Goal: Task Accomplishment & Management: Manage account settings

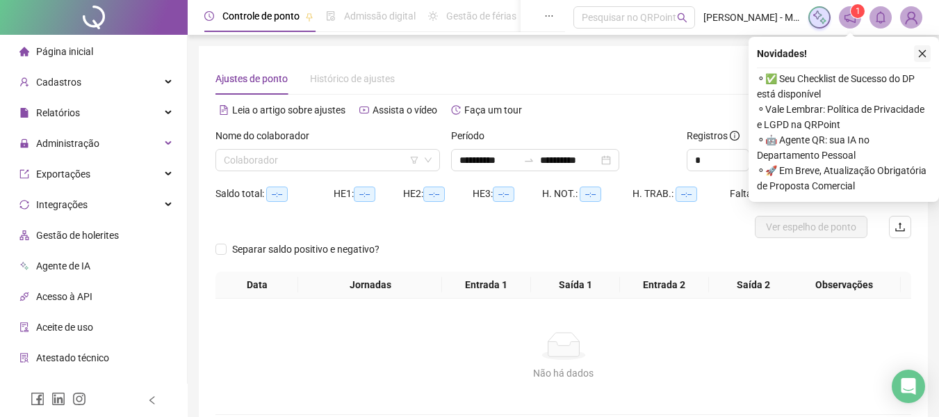
click at [927, 54] on icon "close" at bounding box center [923, 54] width 10 height 10
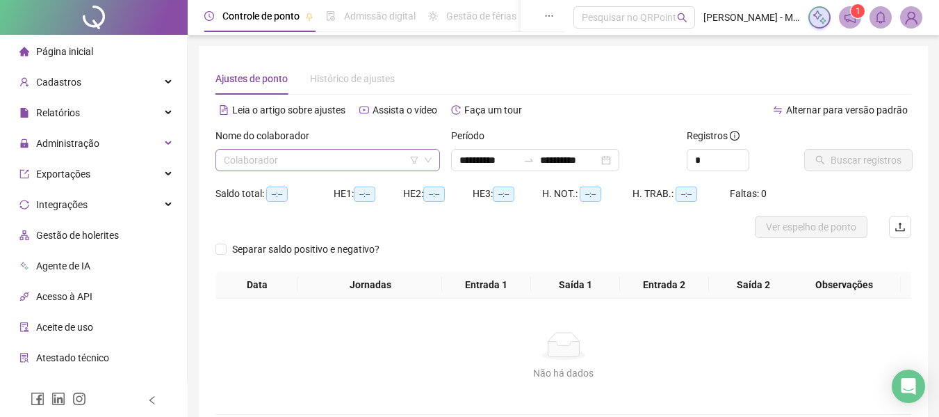
click at [356, 150] on input "search" at bounding box center [321, 160] width 195 height 21
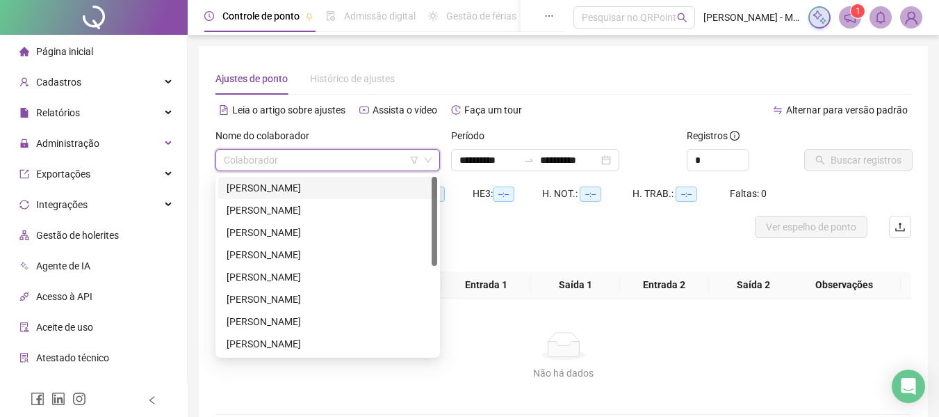
click at [277, 185] on div "[PERSON_NAME]" at bounding box center [328, 187] width 202 height 15
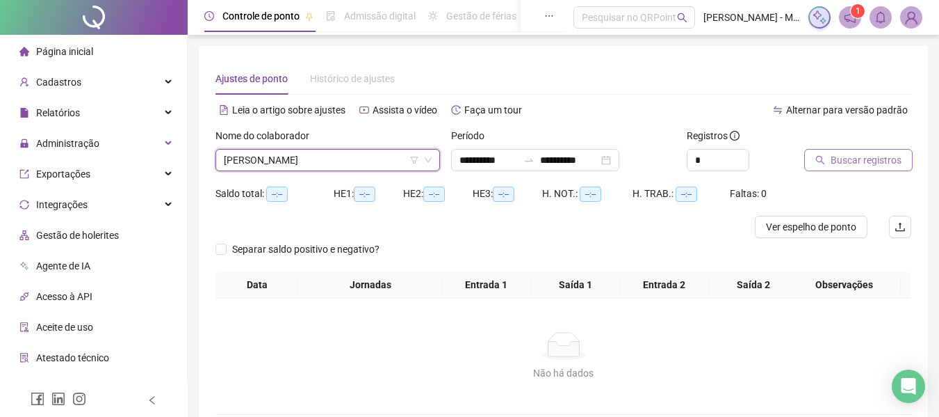
click at [840, 157] on span "Buscar registros" at bounding box center [866, 159] width 71 height 15
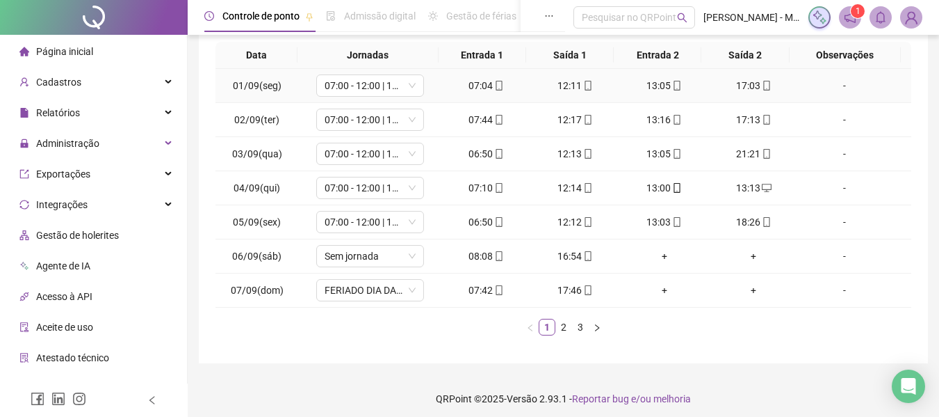
scroll to position [247, 0]
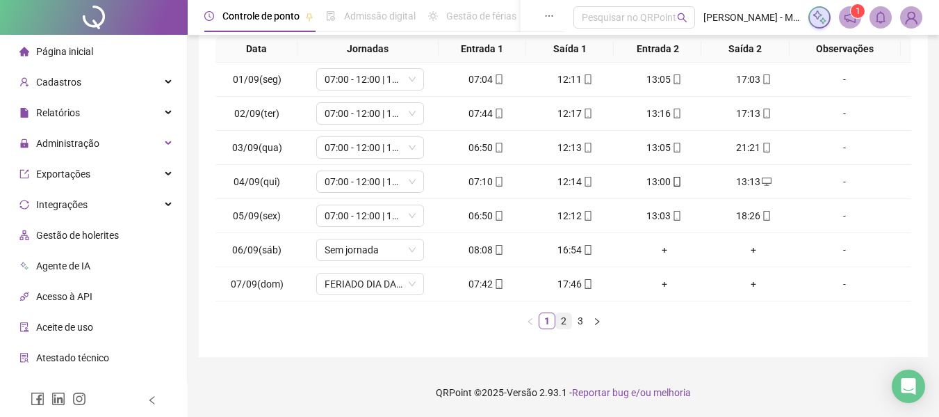
click at [571, 327] on link "2" at bounding box center [563, 320] width 15 height 15
click at [584, 326] on link "3" at bounding box center [580, 320] width 15 height 15
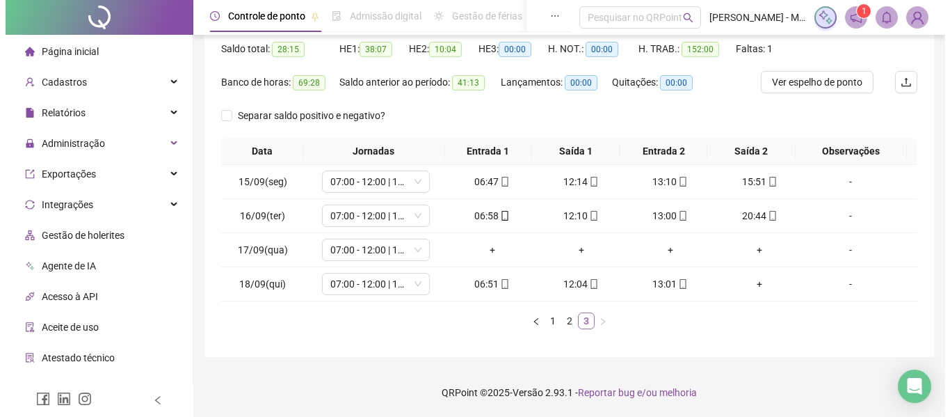
scroll to position [145, 0]
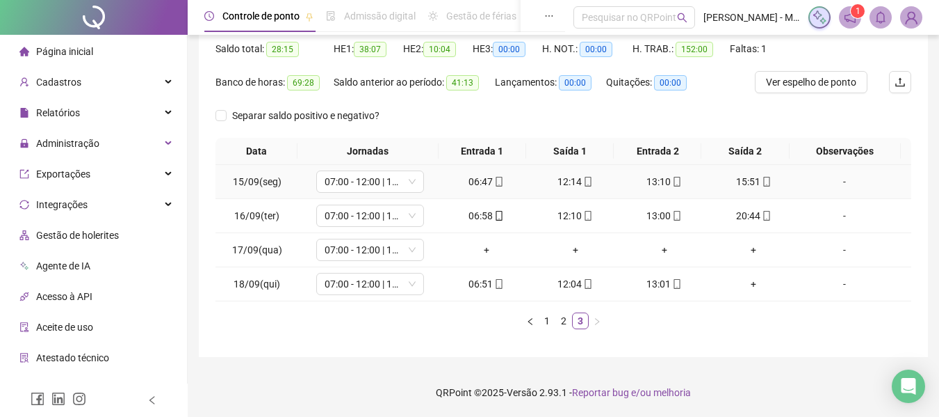
click at [831, 183] on div "-" at bounding box center [845, 181] width 82 height 15
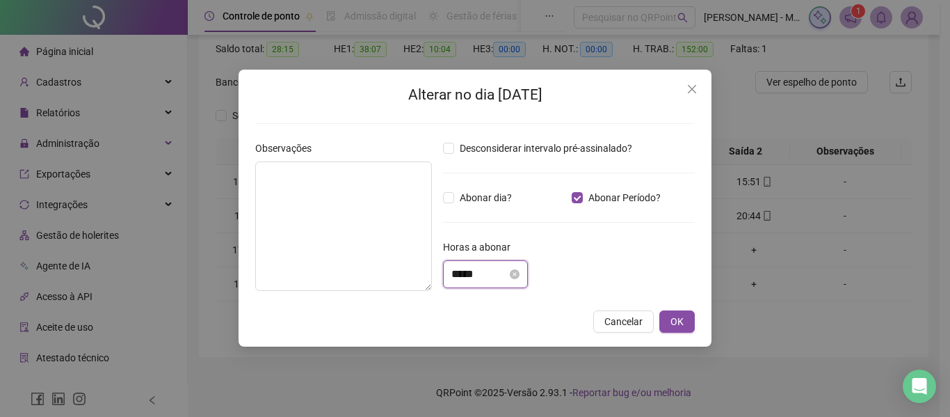
click at [462, 271] on input "*****" at bounding box center [479, 274] width 56 height 17
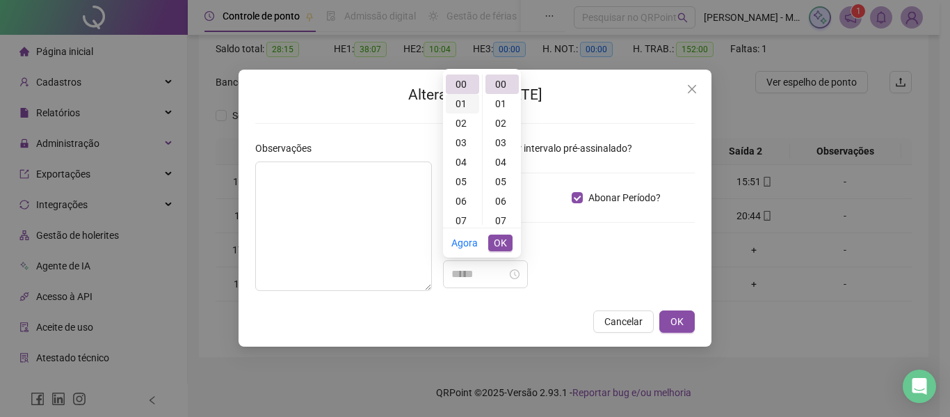
click at [460, 105] on div "01" at bounding box center [462, 103] width 33 height 19
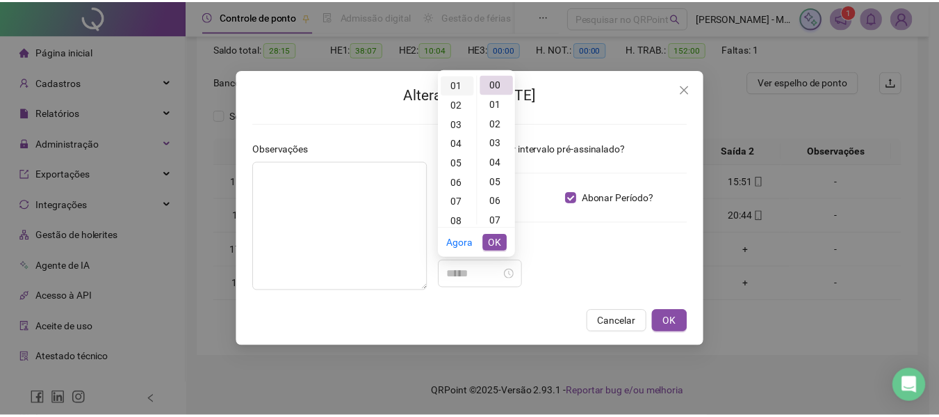
scroll to position [19, 0]
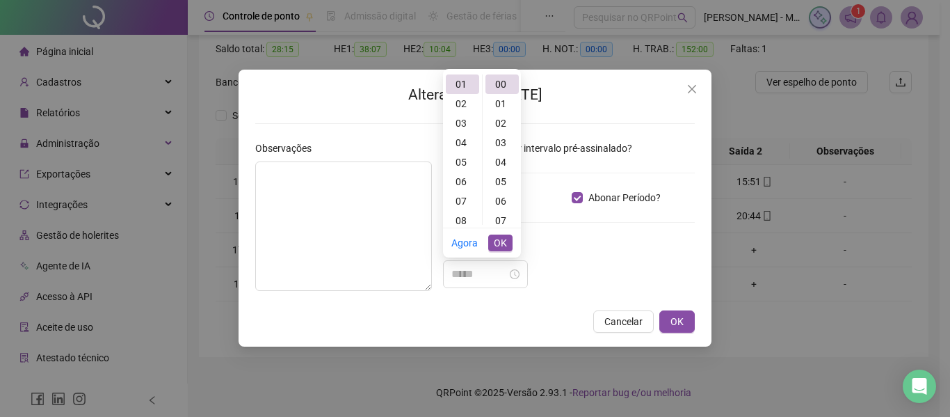
type input "*****"
click at [502, 245] on span "OK" at bounding box center [500, 242] width 13 height 15
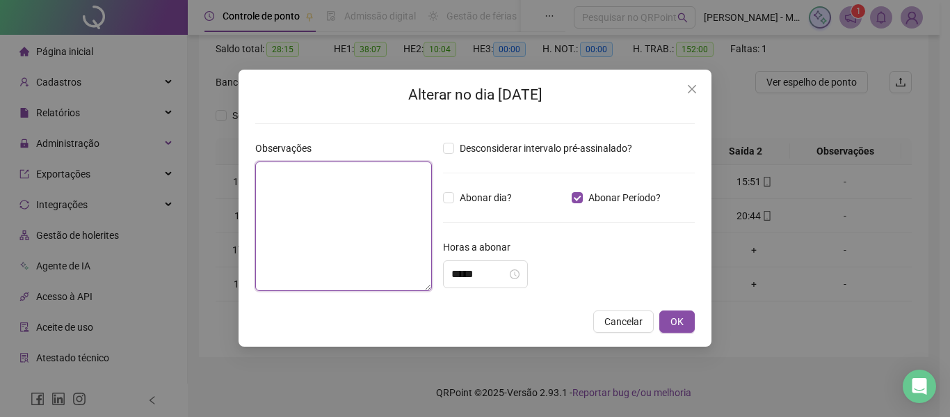
click at [352, 195] on textarea at bounding box center [343, 225] width 177 height 129
type textarea "**********"
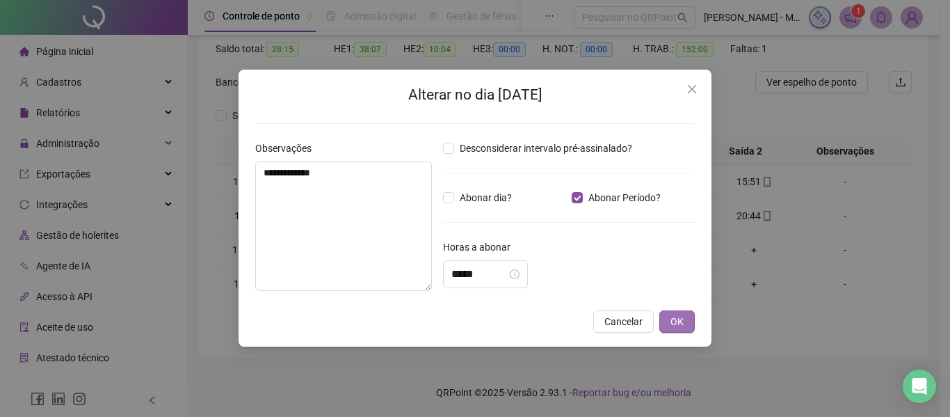
click at [671, 321] on span "OK" at bounding box center [676, 321] width 13 height 15
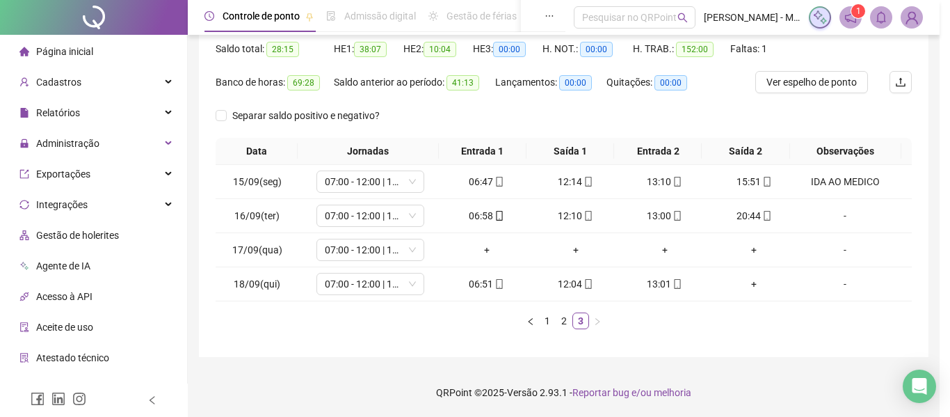
click at [672, 321] on div "**********" at bounding box center [475, 208] width 950 height 417
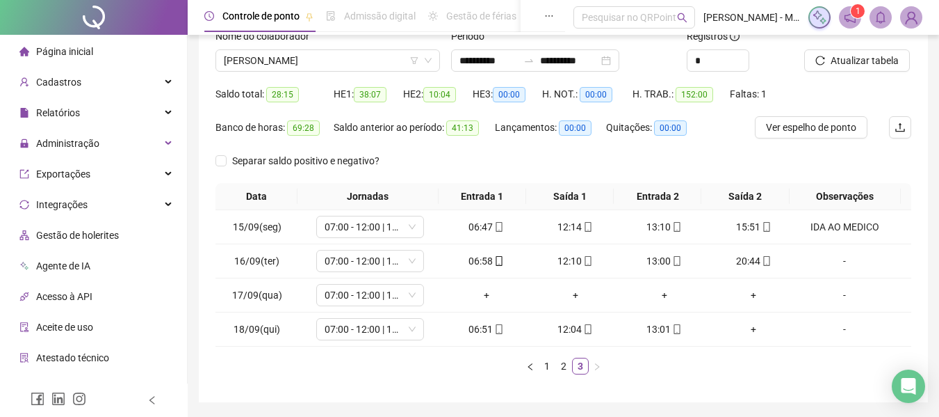
scroll to position [75, 0]
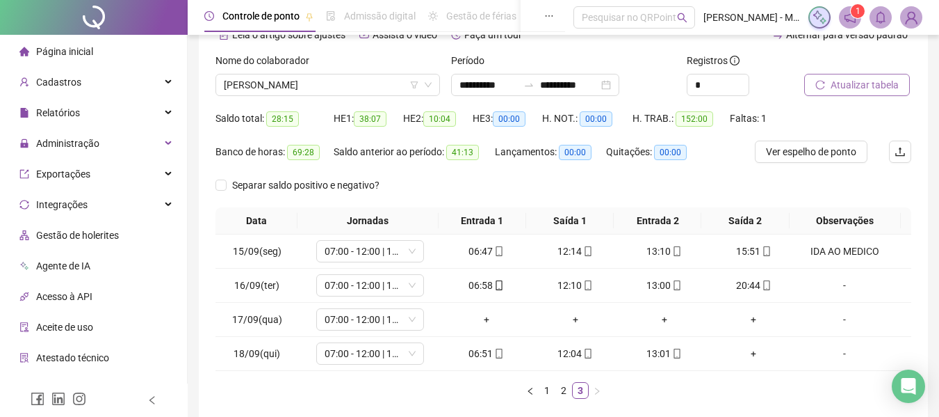
click at [853, 95] on button "Atualizar tabela" at bounding box center [858, 85] width 106 height 22
click at [321, 83] on span "[PERSON_NAME]" at bounding box center [328, 84] width 208 height 21
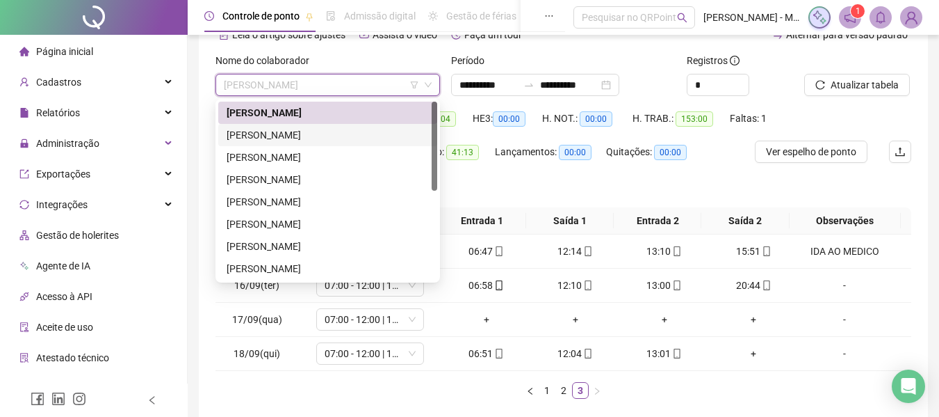
click at [295, 140] on div "[PERSON_NAME]" at bounding box center [328, 134] width 202 height 15
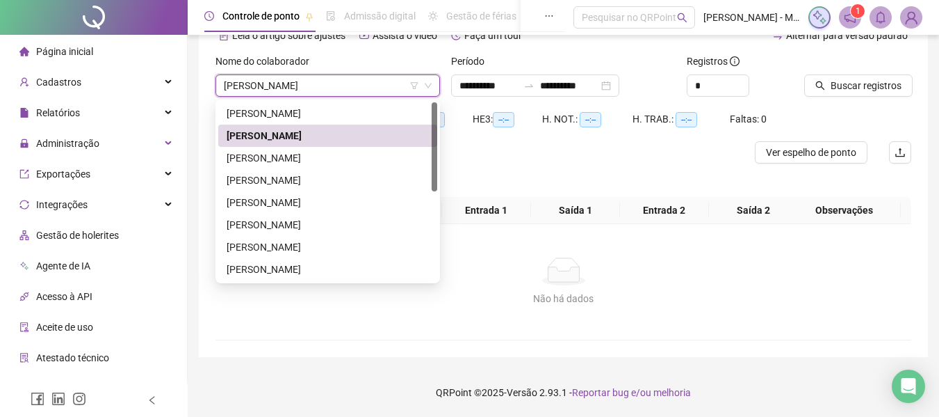
scroll to position [74, 0]
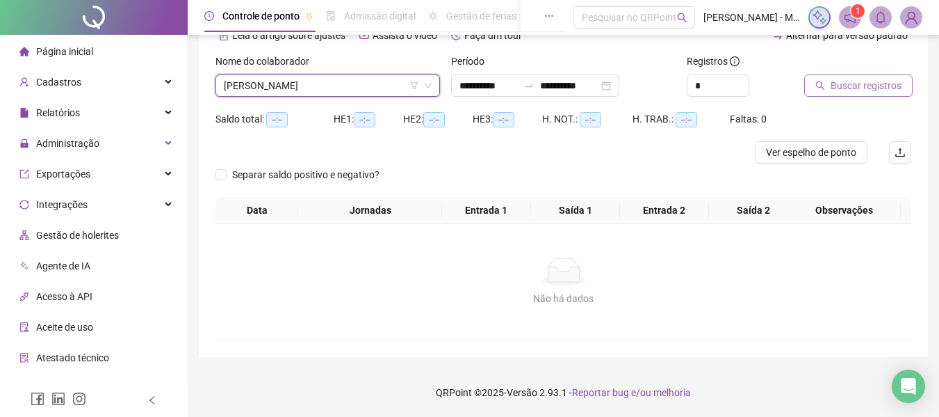
click at [831, 90] on span "Buscar registros" at bounding box center [866, 85] width 71 height 15
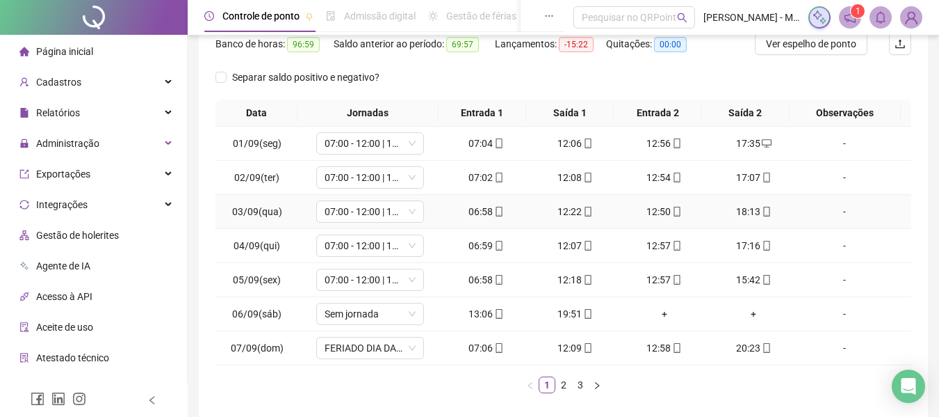
scroll to position [213, 0]
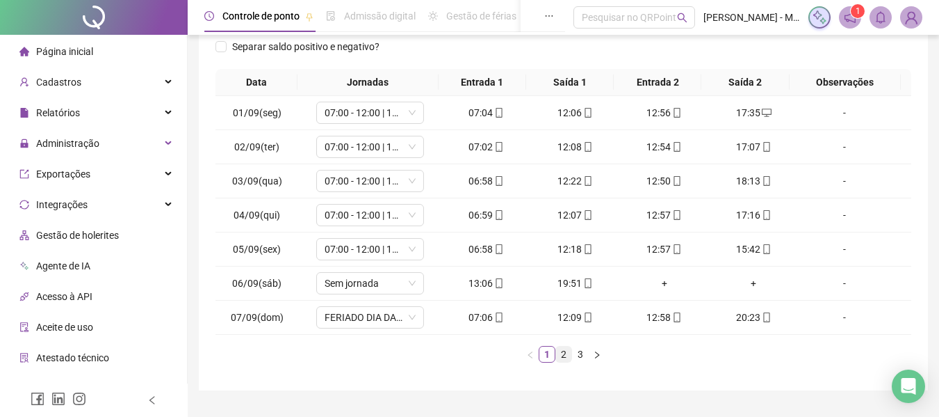
click at [562, 355] on link "2" at bounding box center [563, 353] width 15 height 15
click at [585, 357] on link "3" at bounding box center [580, 353] width 15 height 15
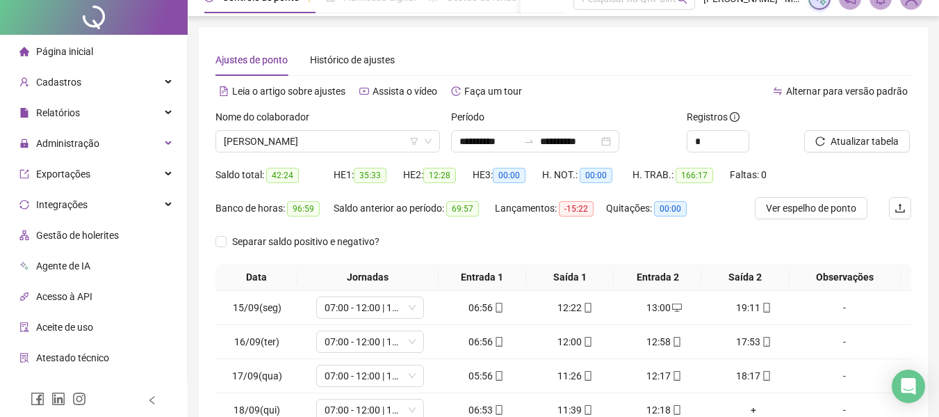
scroll to position [0, 0]
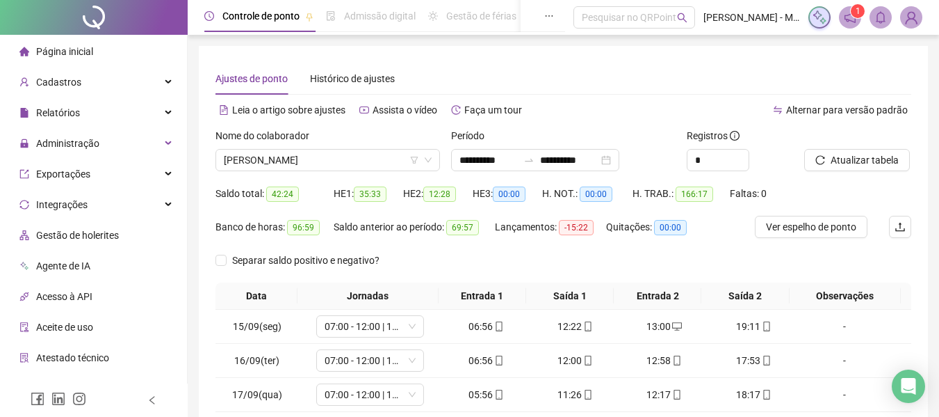
click at [330, 147] on div "Nome do colaborador" at bounding box center [328, 138] width 225 height 21
click at [330, 161] on span "[PERSON_NAME]" at bounding box center [328, 160] width 208 height 21
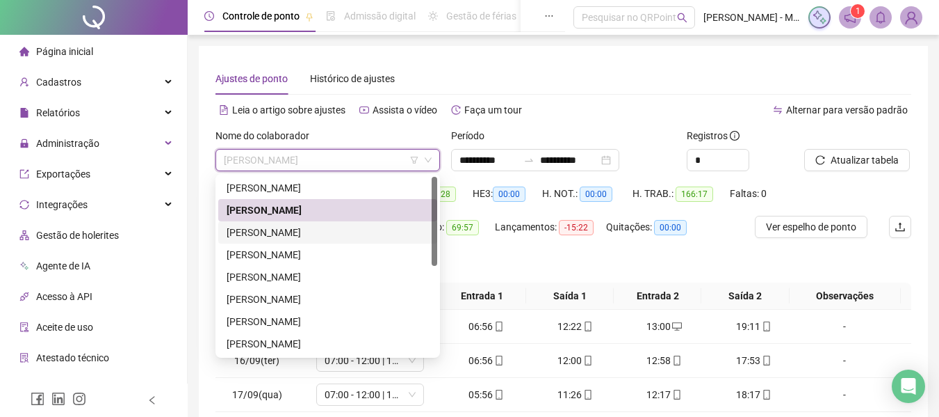
click at [298, 234] on div "[PERSON_NAME]" at bounding box center [328, 232] width 202 height 15
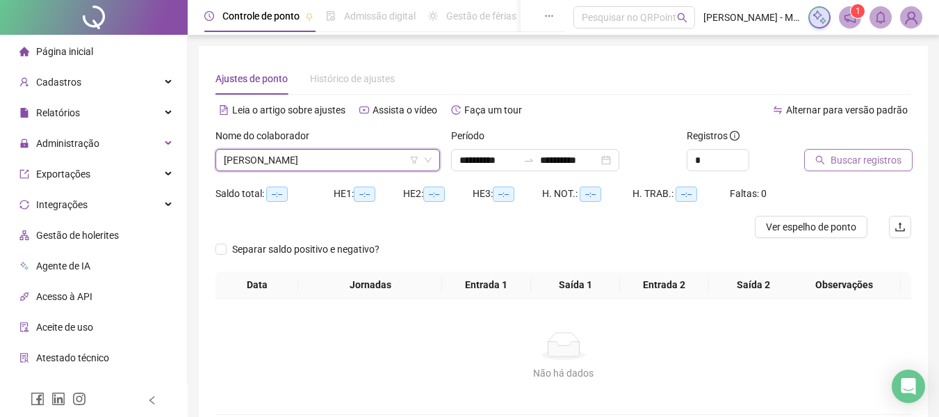
click at [834, 160] on span "Buscar registros" at bounding box center [866, 159] width 71 height 15
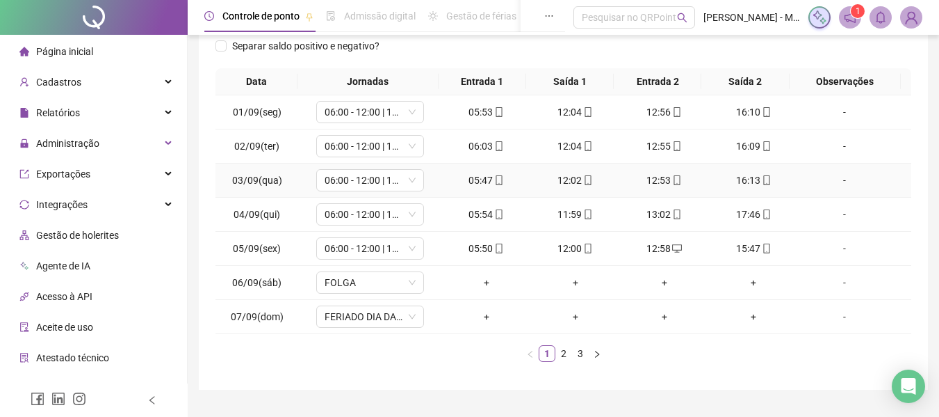
scroll to position [247, 0]
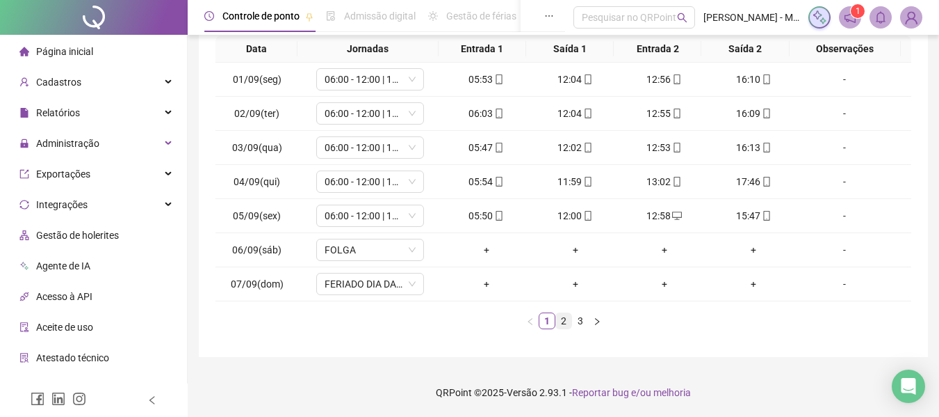
click at [562, 321] on link "2" at bounding box center [563, 320] width 15 height 15
click at [581, 322] on link "3" at bounding box center [580, 320] width 15 height 15
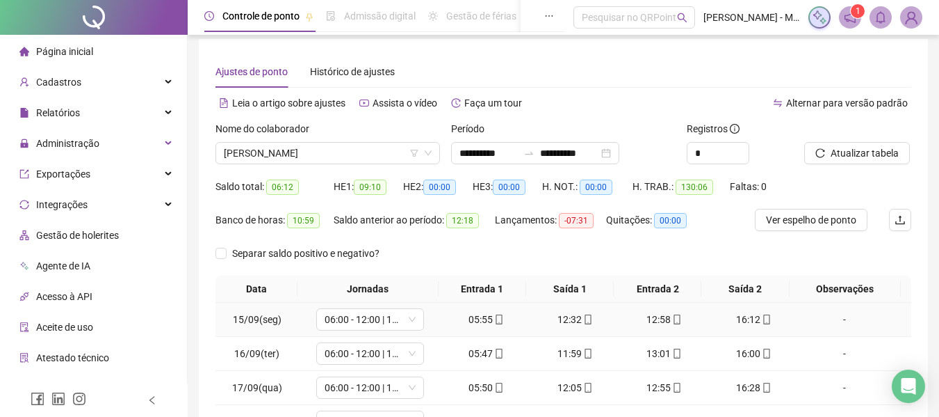
scroll to position [6, 0]
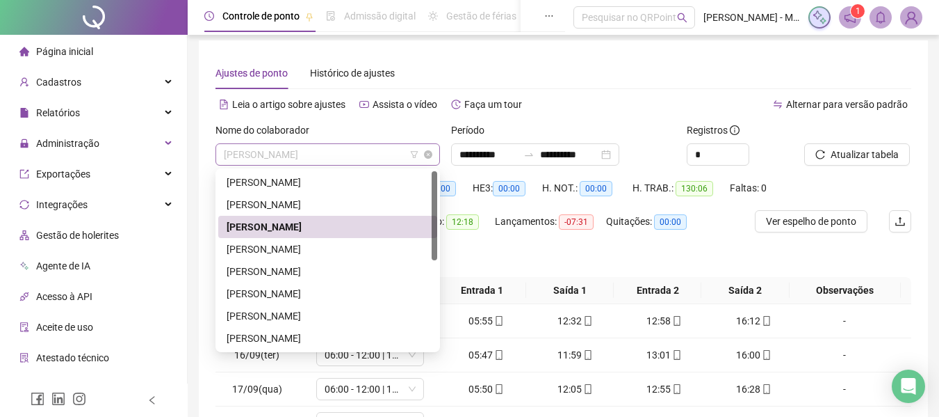
click at [339, 153] on span "[PERSON_NAME]" at bounding box center [328, 154] width 208 height 21
click at [298, 245] on div "[PERSON_NAME]" at bounding box center [328, 248] width 202 height 15
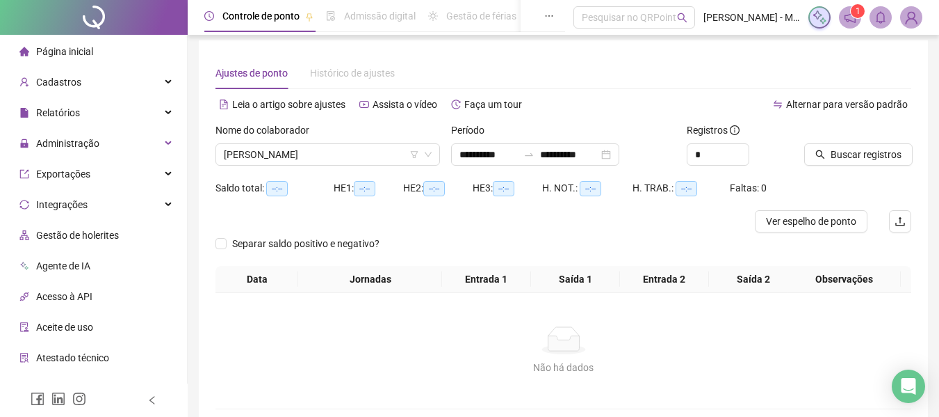
click at [847, 166] on div "Buscar registros" at bounding box center [858, 149] width 118 height 54
click at [852, 153] on span "Buscar registros" at bounding box center [866, 154] width 71 height 15
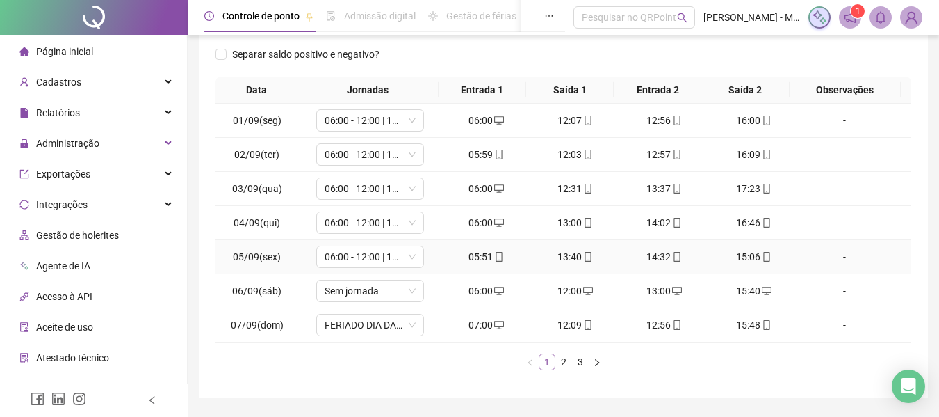
scroll to position [214, 0]
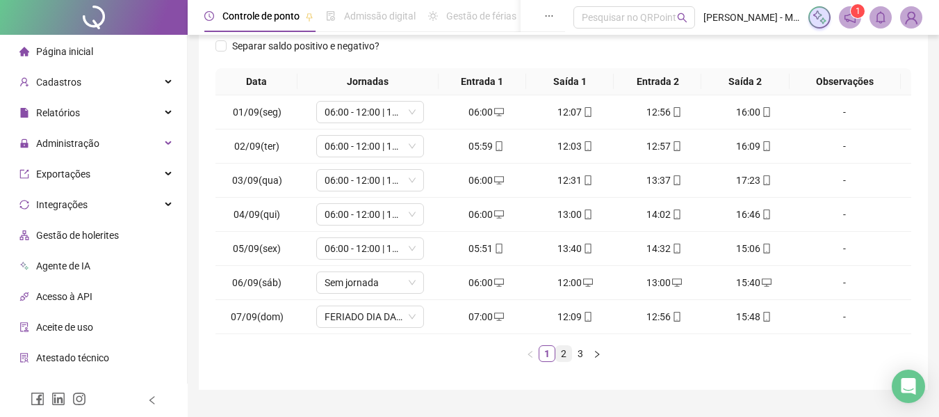
click at [567, 356] on link "2" at bounding box center [563, 353] width 15 height 15
click at [581, 355] on link "3" at bounding box center [580, 353] width 15 height 15
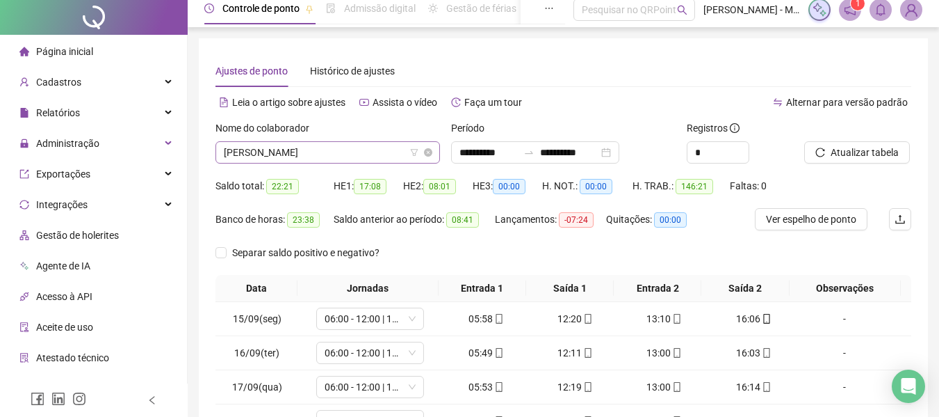
scroll to position [0, 0]
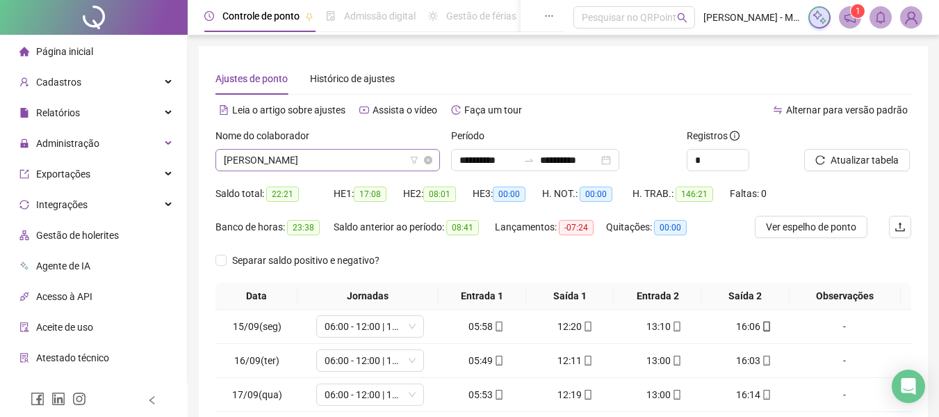
click at [330, 161] on span "[PERSON_NAME]" at bounding box center [328, 160] width 208 height 21
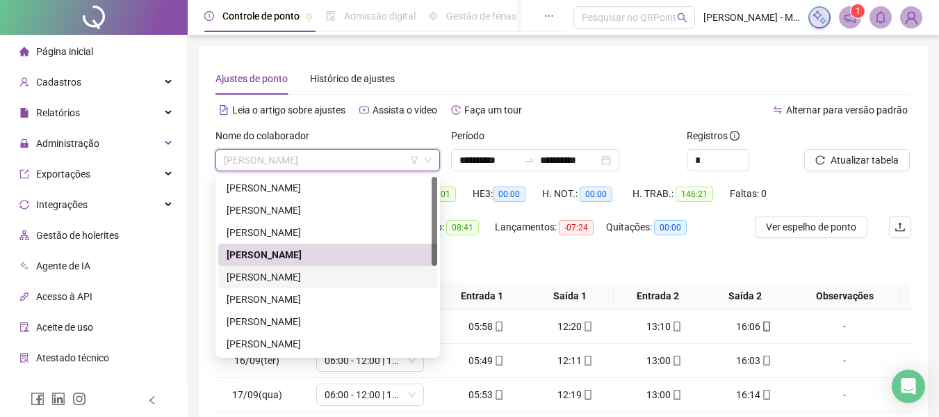
click at [280, 271] on div "[PERSON_NAME]" at bounding box center [328, 276] width 202 height 15
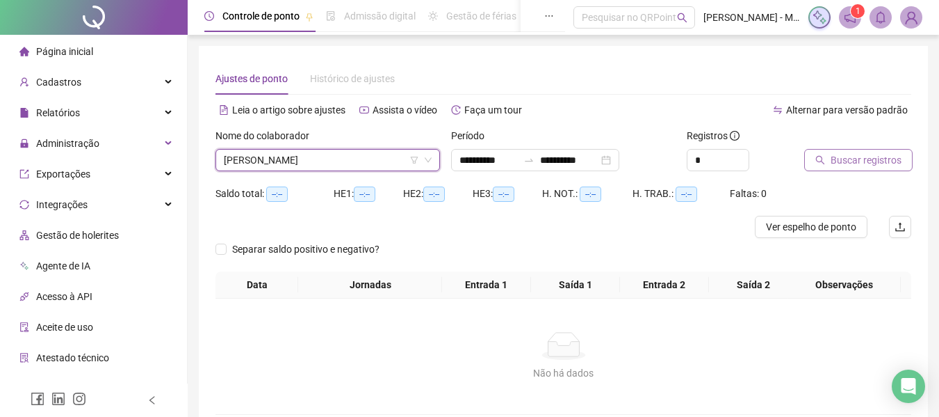
click at [840, 163] on span "Buscar registros" at bounding box center [866, 159] width 71 height 15
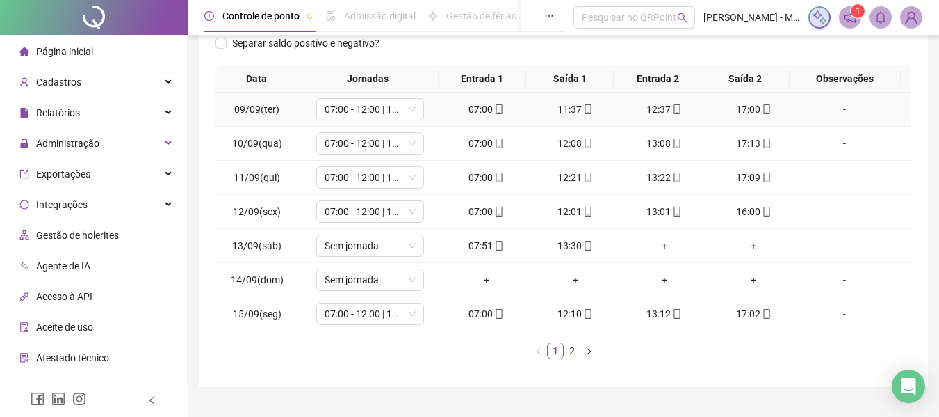
scroll to position [247, 0]
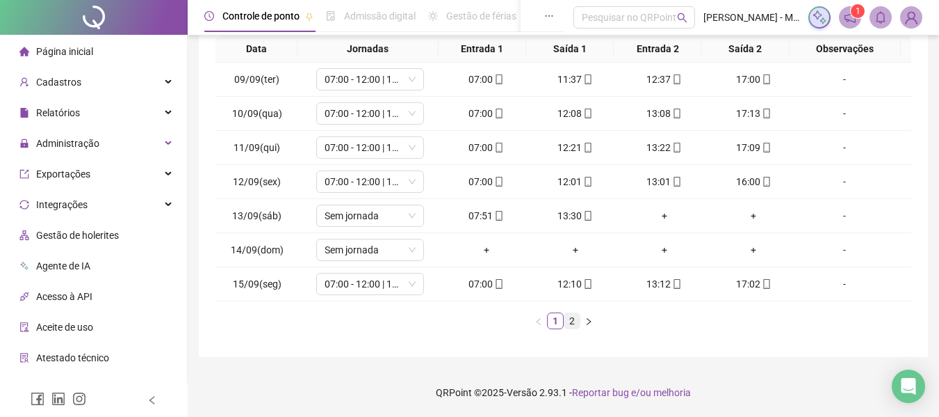
click at [567, 325] on link "2" at bounding box center [572, 320] width 15 height 15
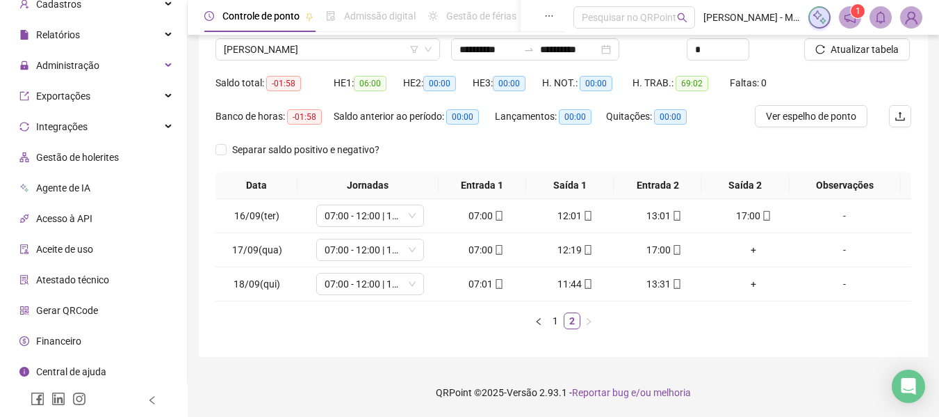
scroll to position [80, 0]
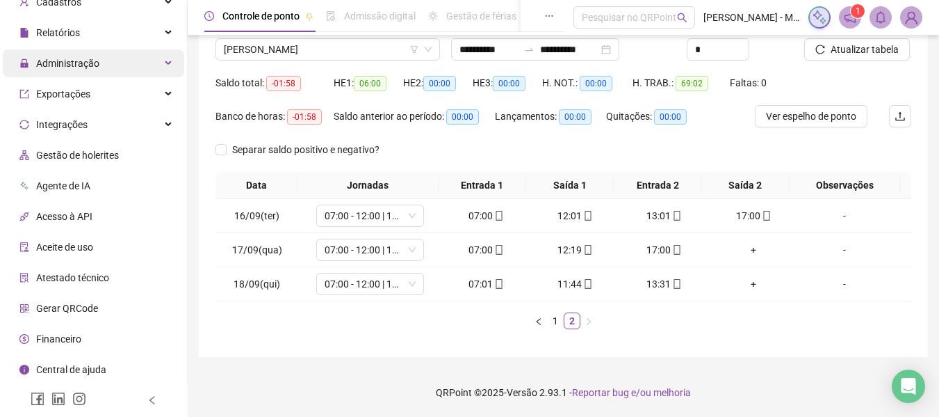
click at [147, 63] on div "Administração" at bounding box center [93, 63] width 181 height 28
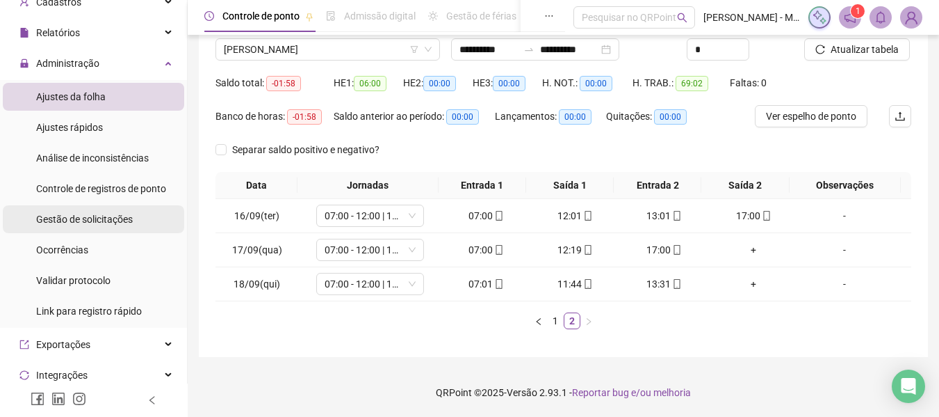
click at [109, 218] on span "Gestão de solicitações" at bounding box center [84, 218] width 97 height 11
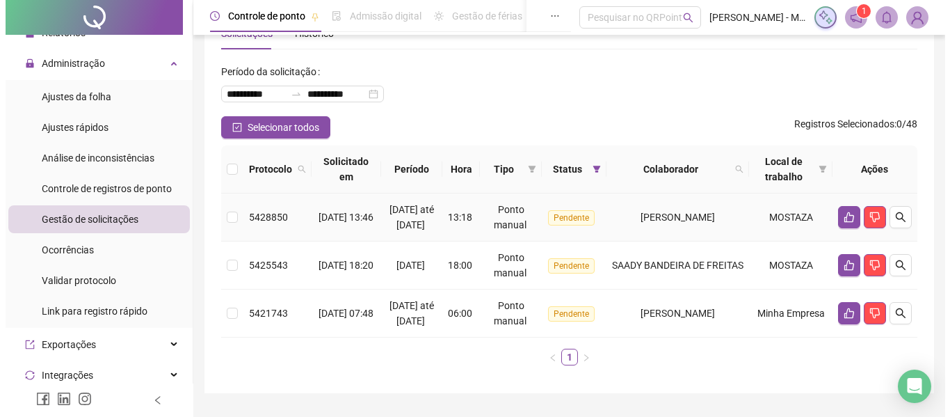
scroll to position [70, 0]
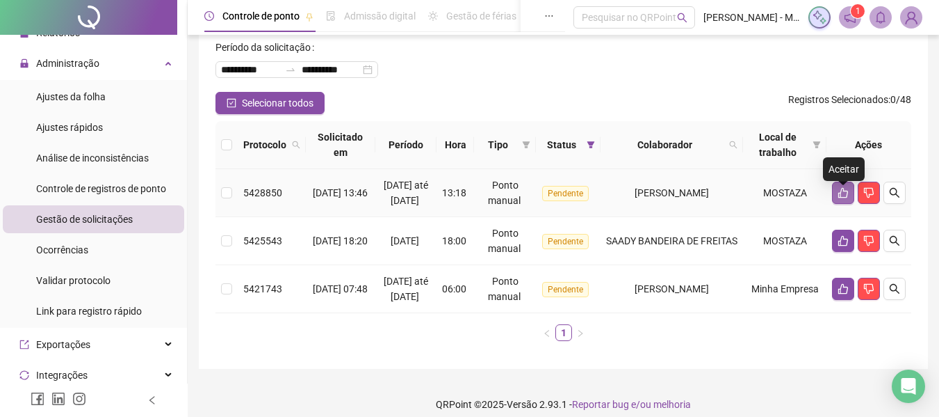
click at [843, 198] on icon "like" at bounding box center [843, 192] width 11 height 11
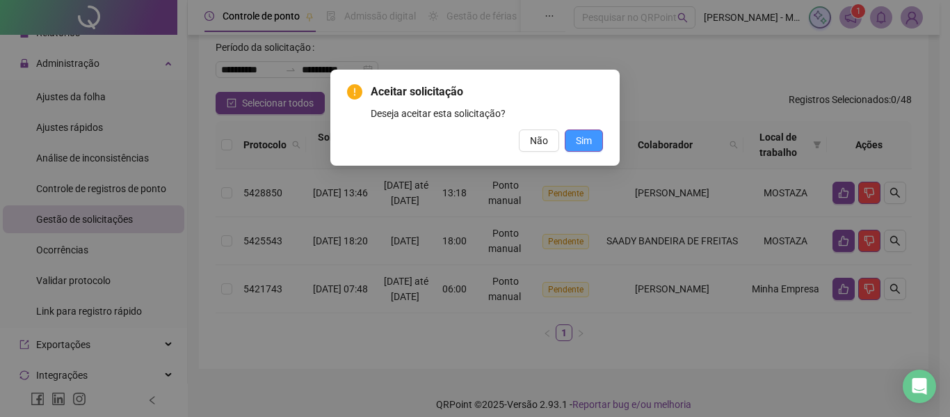
click at [591, 141] on span "Sim" at bounding box center [584, 140] width 16 height 15
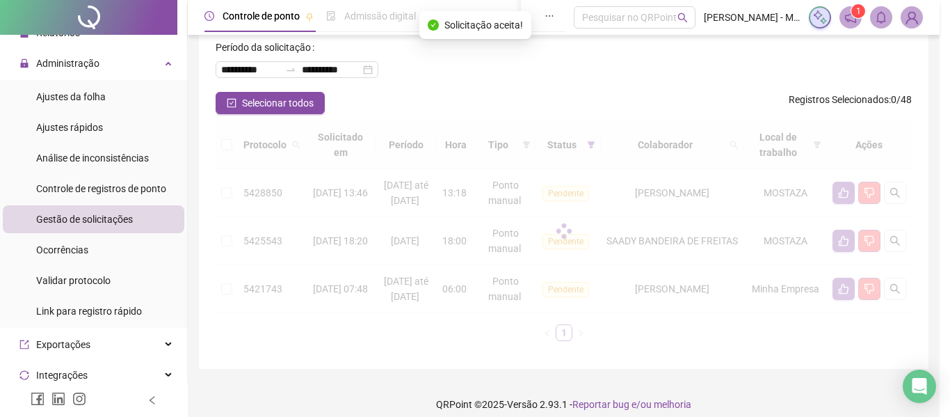
scroll to position [49, 0]
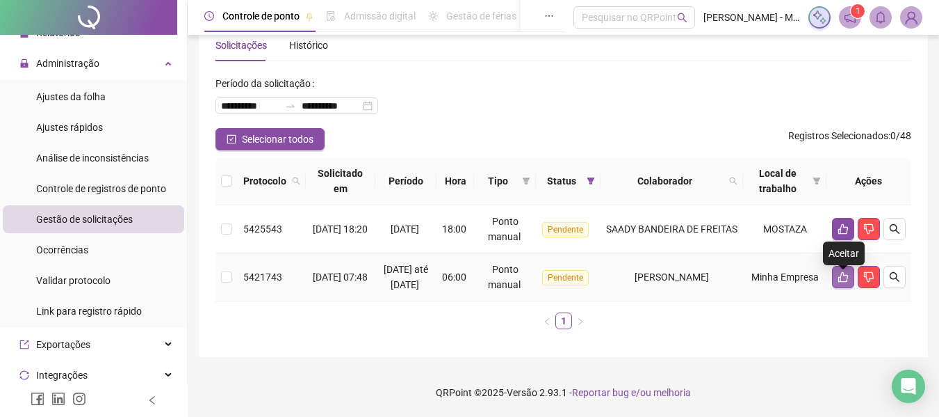
click at [841, 272] on icon "like" at bounding box center [844, 277] width 10 height 10
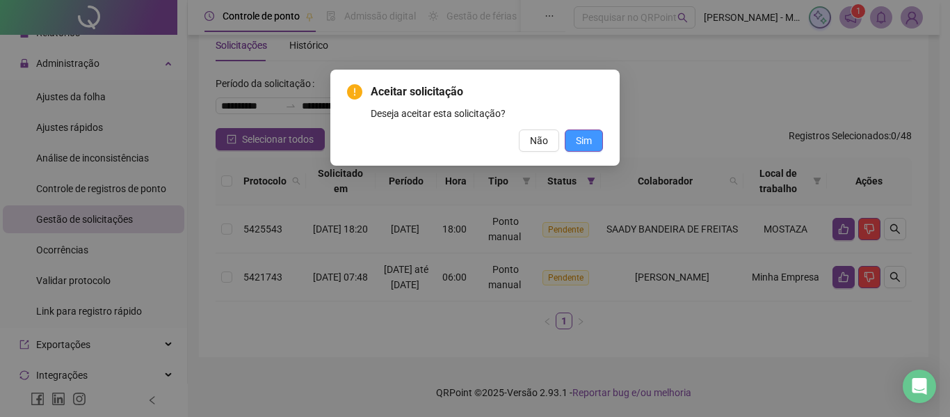
click at [581, 138] on span "Sim" at bounding box center [584, 140] width 16 height 15
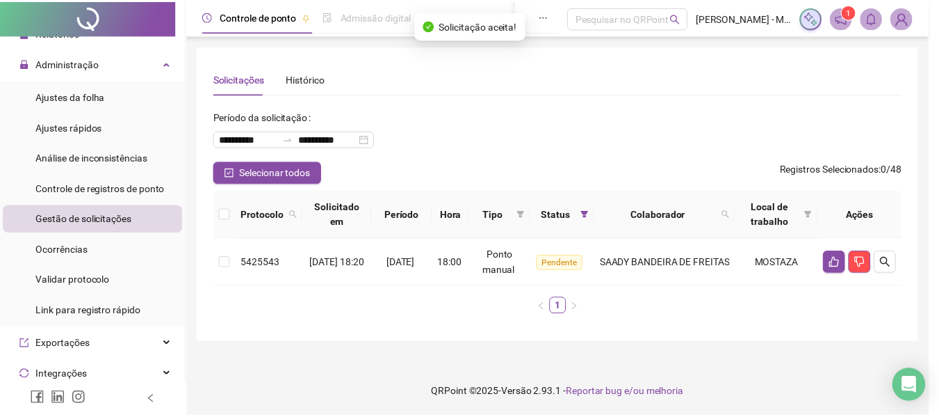
scroll to position [0, 0]
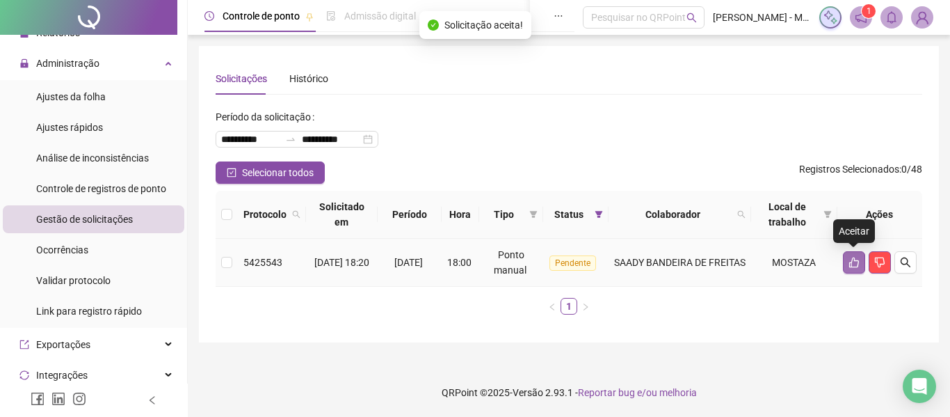
click at [859, 257] on button "button" at bounding box center [854, 262] width 22 height 22
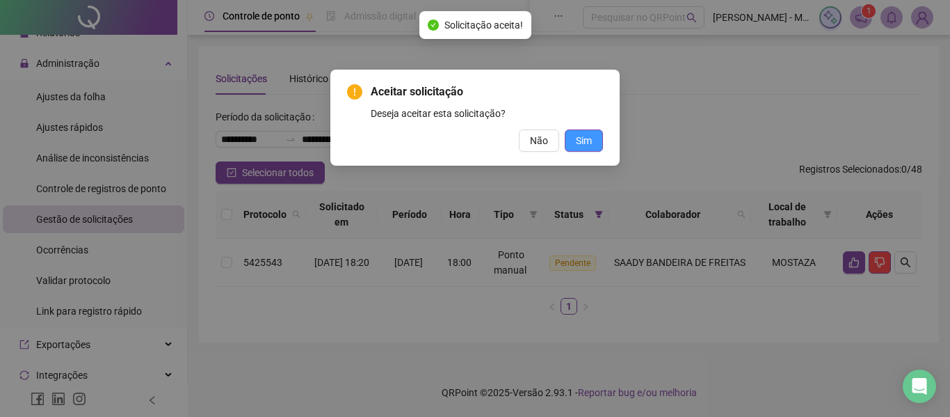
click at [596, 145] on button "Sim" at bounding box center [584, 140] width 38 height 22
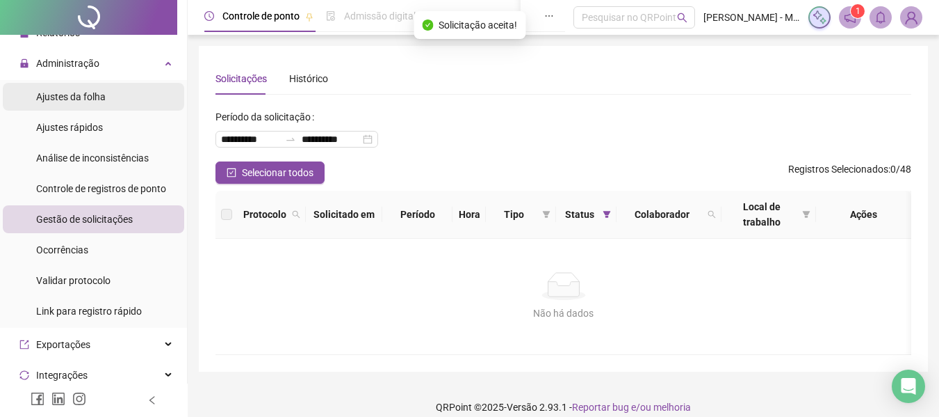
click at [88, 92] on span "Ajustes da folha" at bounding box center [71, 96] width 70 height 11
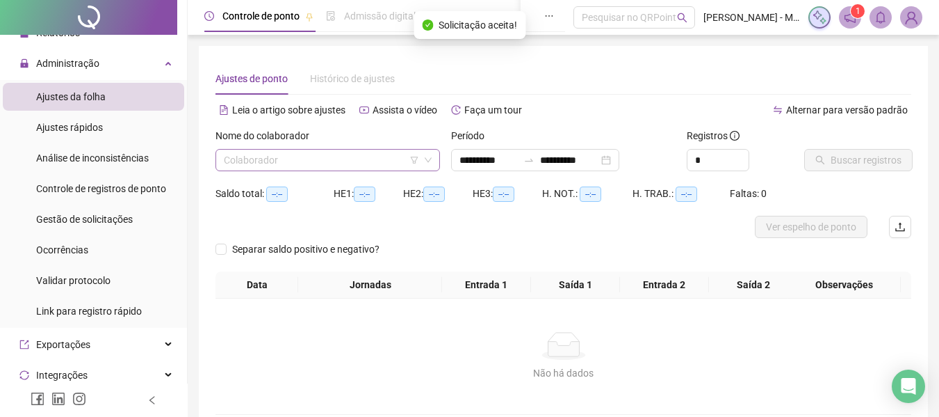
click at [261, 159] on input "search" at bounding box center [321, 160] width 195 height 21
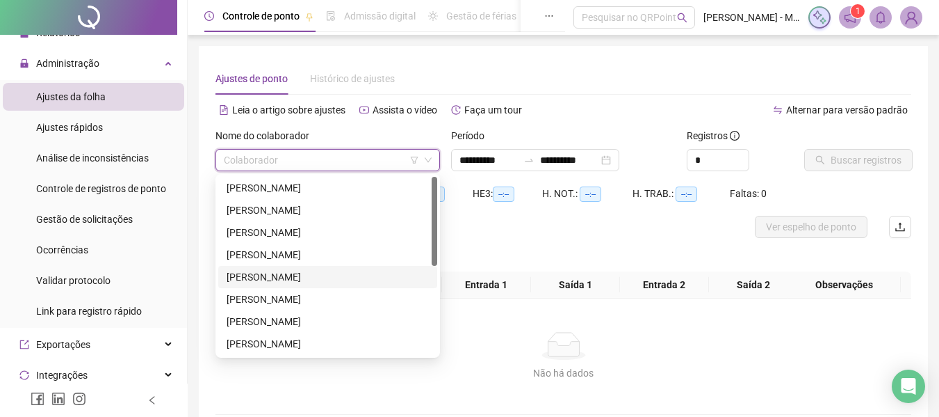
click at [268, 272] on div "[PERSON_NAME]" at bounding box center [328, 276] width 202 height 15
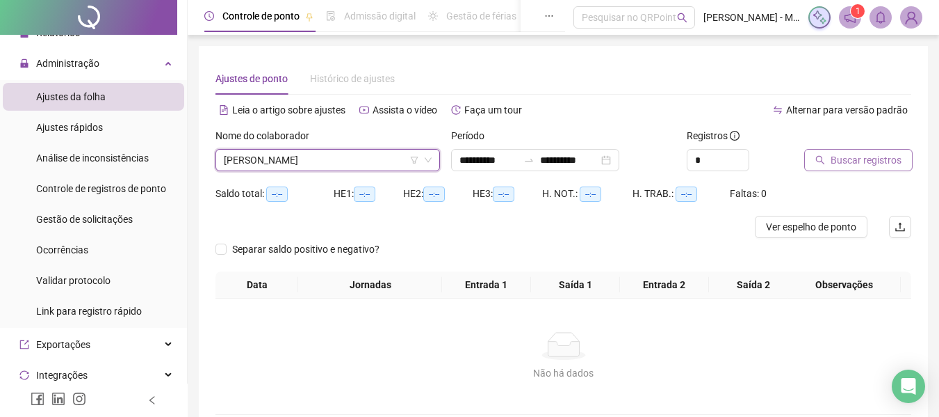
click at [871, 167] on span "Buscar registros" at bounding box center [866, 159] width 71 height 15
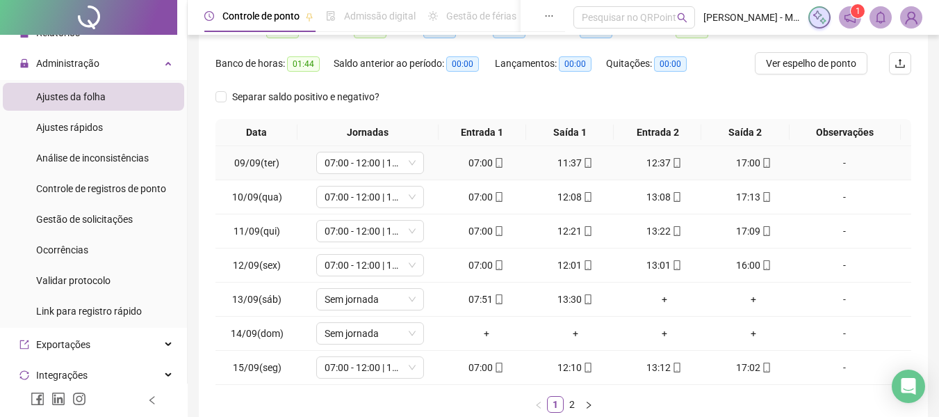
scroll to position [247, 0]
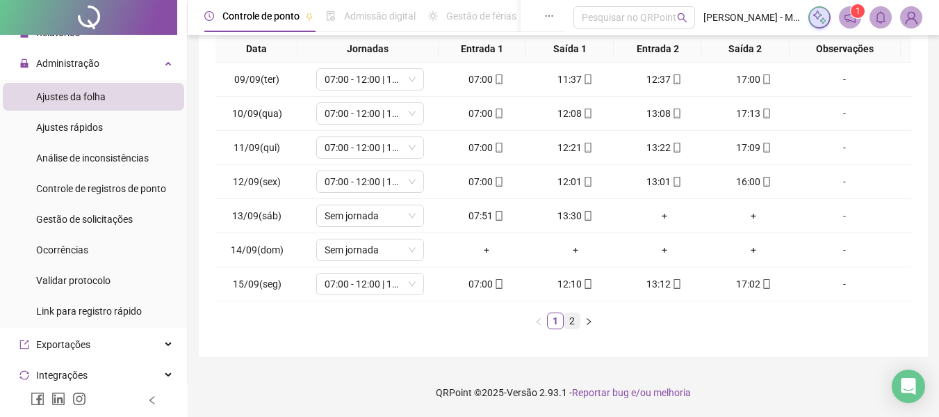
click at [574, 320] on link "2" at bounding box center [572, 320] width 15 height 15
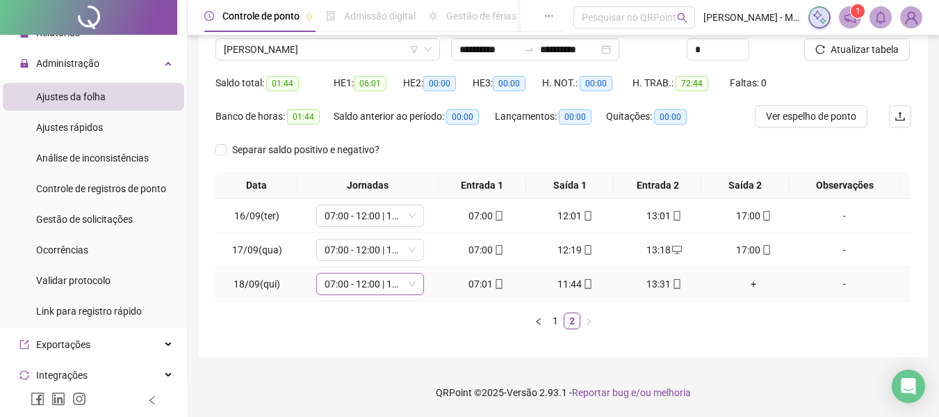
scroll to position [0, 0]
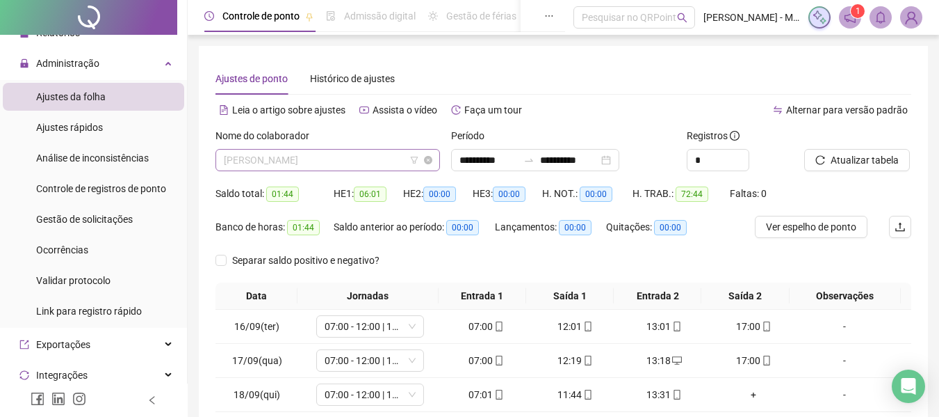
click at [327, 163] on span "[PERSON_NAME]" at bounding box center [328, 160] width 208 height 21
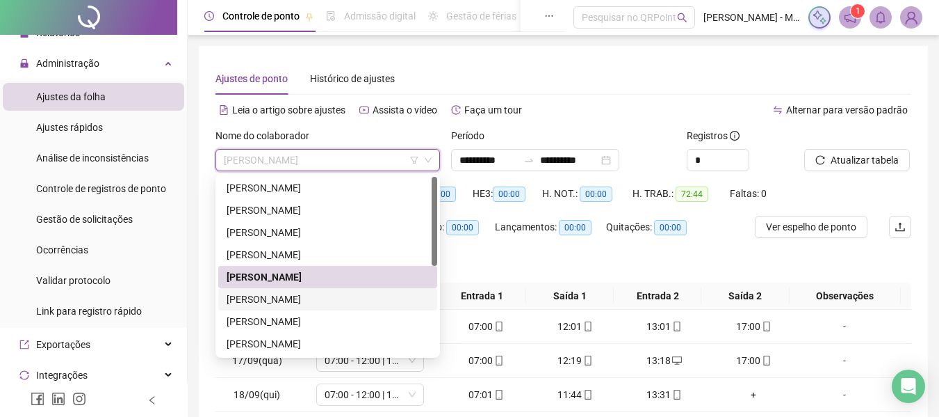
click at [232, 298] on div "[PERSON_NAME]" at bounding box center [328, 298] width 202 height 15
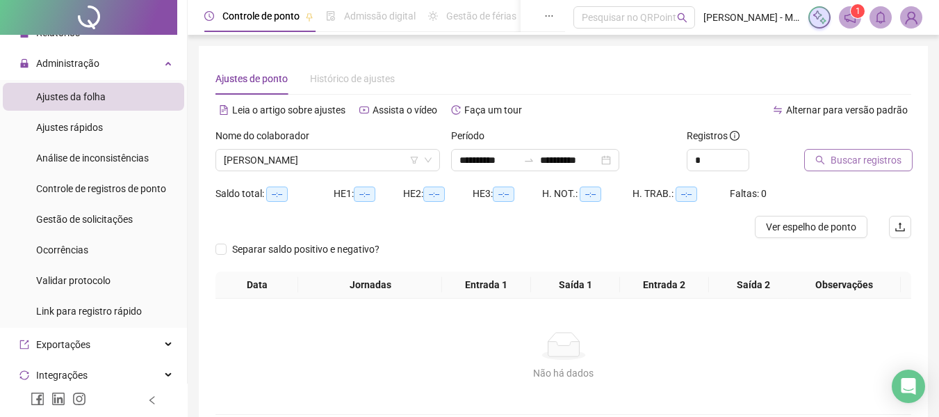
click at [860, 163] on span "Buscar registros" at bounding box center [866, 159] width 71 height 15
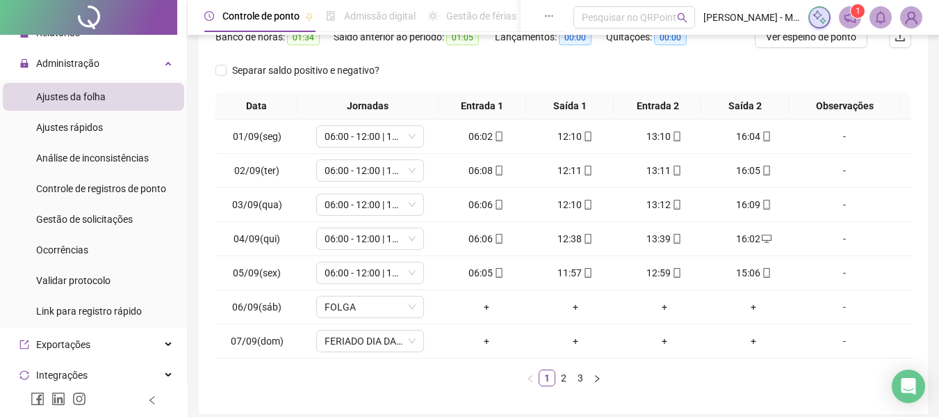
scroll to position [247, 0]
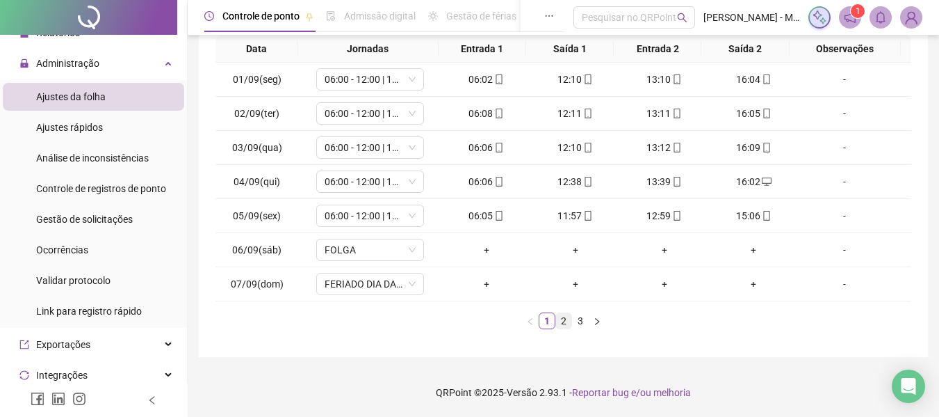
click at [563, 323] on link "2" at bounding box center [563, 320] width 15 height 15
click at [579, 322] on link "3" at bounding box center [580, 320] width 15 height 15
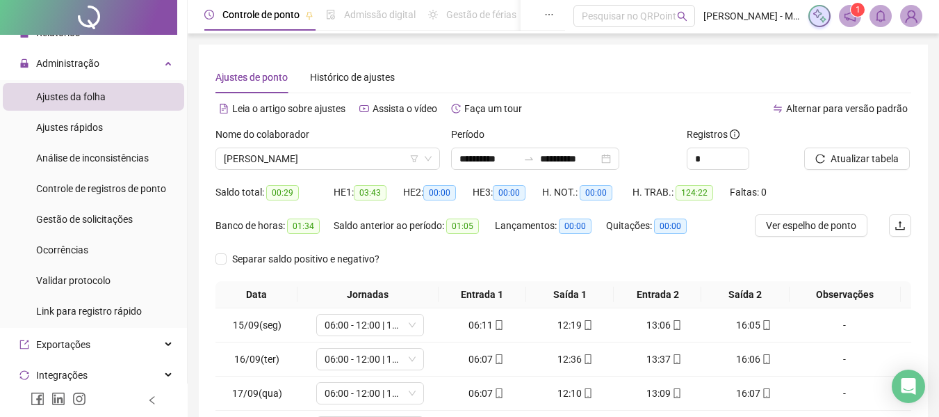
scroll to position [0, 0]
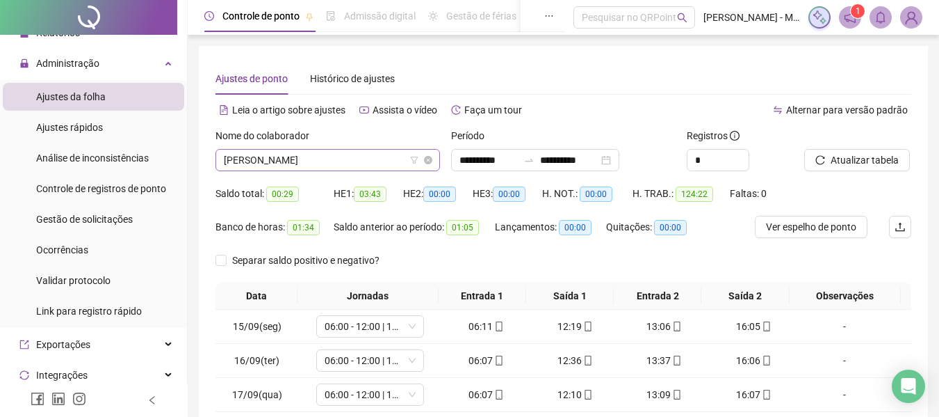
click at [335, 167] on span "[PERSON_NAME]" at bounding box center [328, 160] width 208 height 21
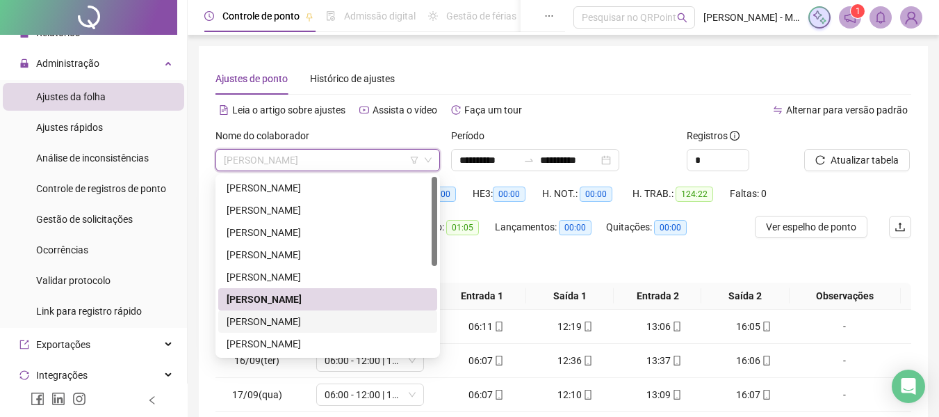
click at [280, 325] on div "[PERSON_NAME]" at bounding box center [328, 321] width 202 height 15
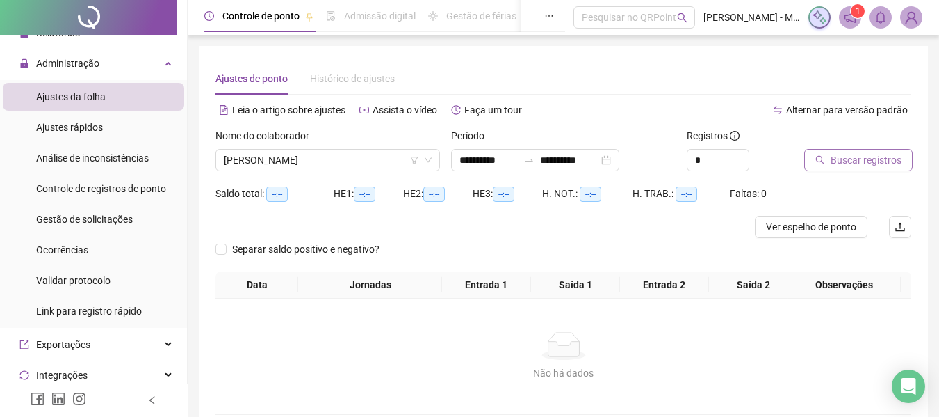
click at [871, 157] on span "Buscar registros" at bounding box center [866, 159] width 71 height 15
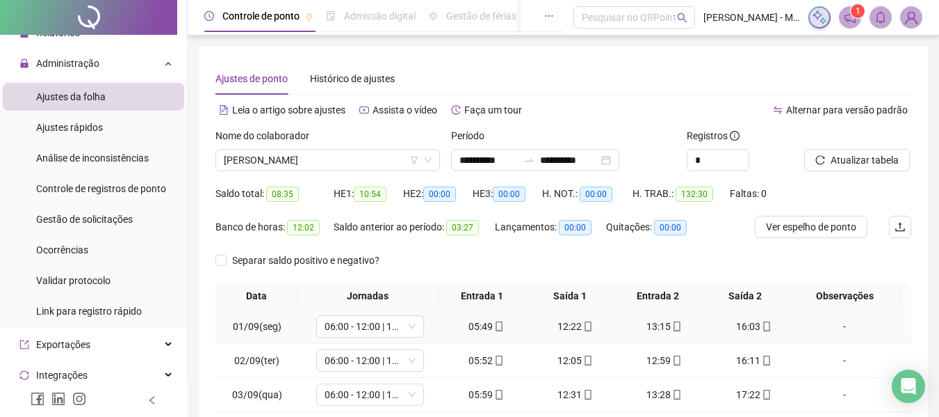
scroll to position [247, 0]
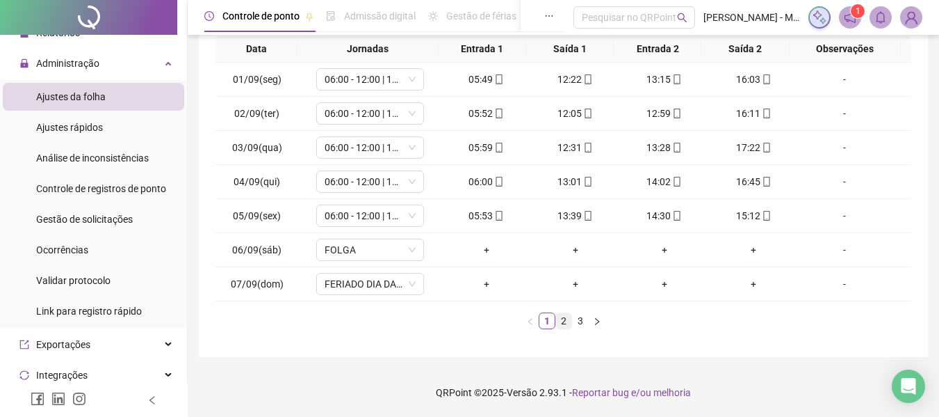
click at [562, 325] on link "2" at bounding box center [563, 320] width 15 height 15
click at [582, 324] on link "3" at bounding box center [580, 320] width 15 height 15
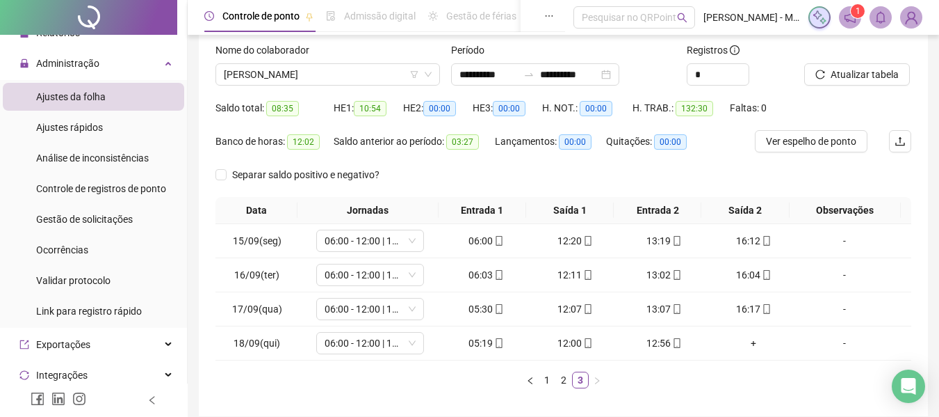
scroll to position [0, 0]
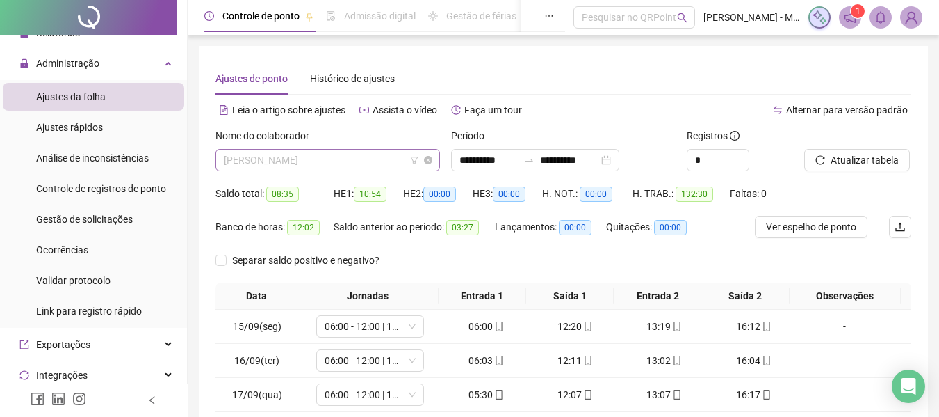
click at [330, 170] on span "[PERSON_NAME]" at bounding box center [328, 160] width 208 height 21
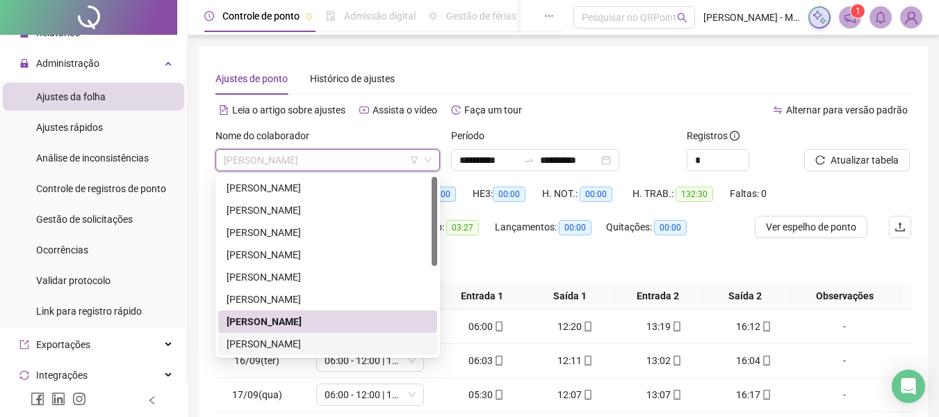
click at [299, 346] on div "[PERSON_NAME]" at bounding box center [328, 343] width 202 height 15
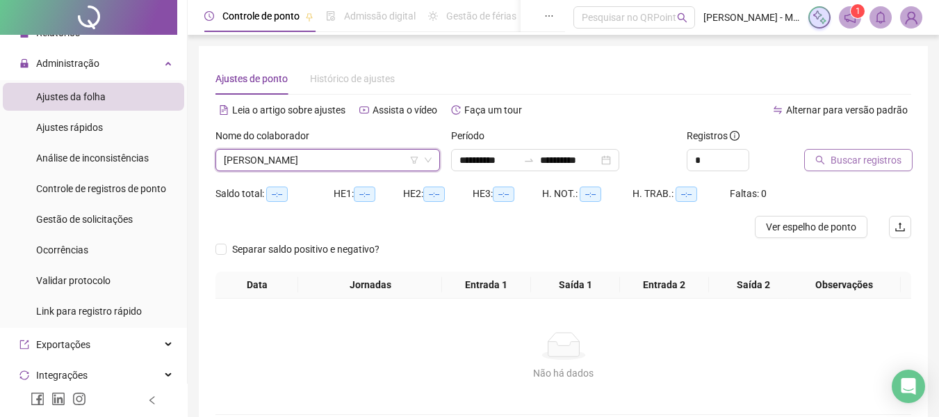
click at [878, 157] on span "Buscar registros" at bounding box center [866, 159] width 71 height 15
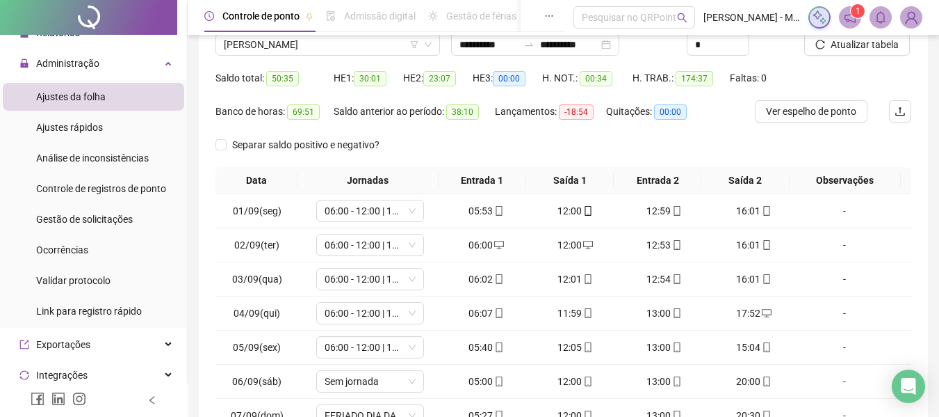
scroll to position [247, 0]
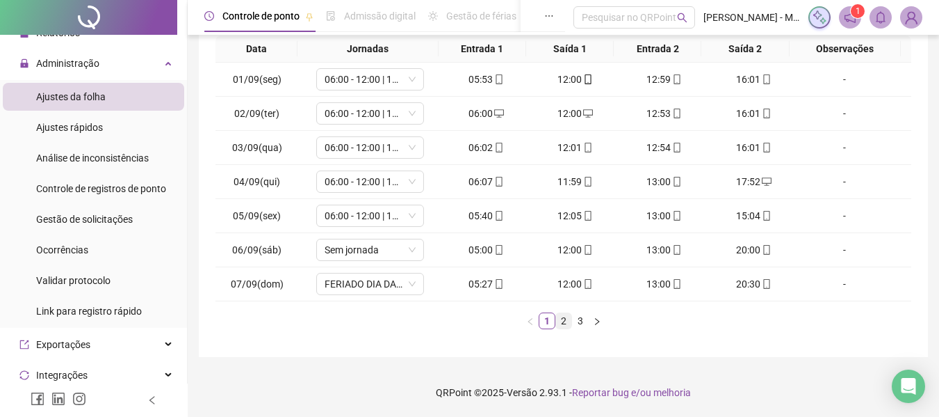
click at [560, 325] on link "2" at bounding box center [563, 320] width 15 height 15
click at [577, 319] on link "3" at bounding box center [580, 320] width 15 height 15
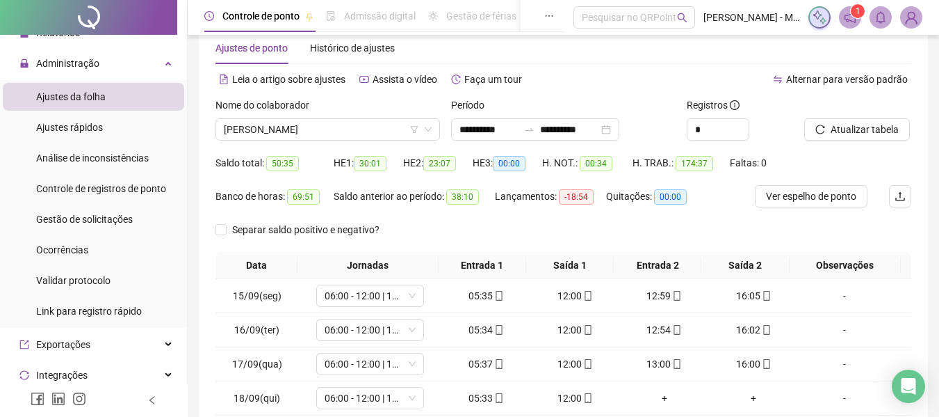
scroll to position [0, 0]
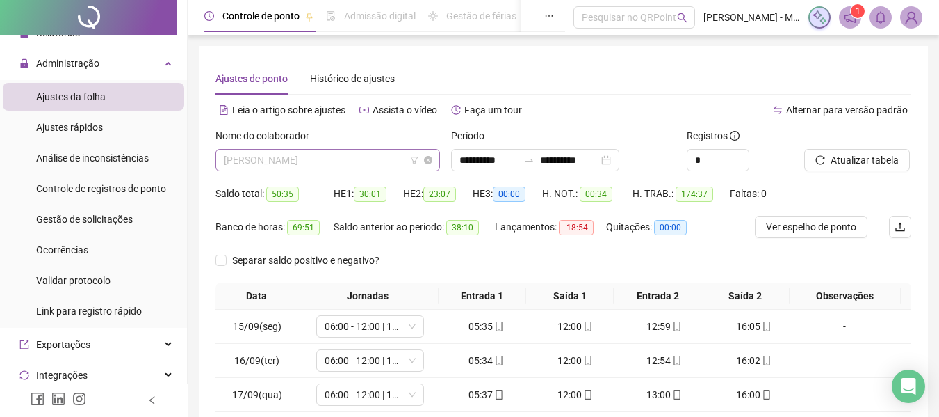
click at [333, 159] on span "[PERSON_NAME]" at bounding box center [328, 160] width 208 height 21
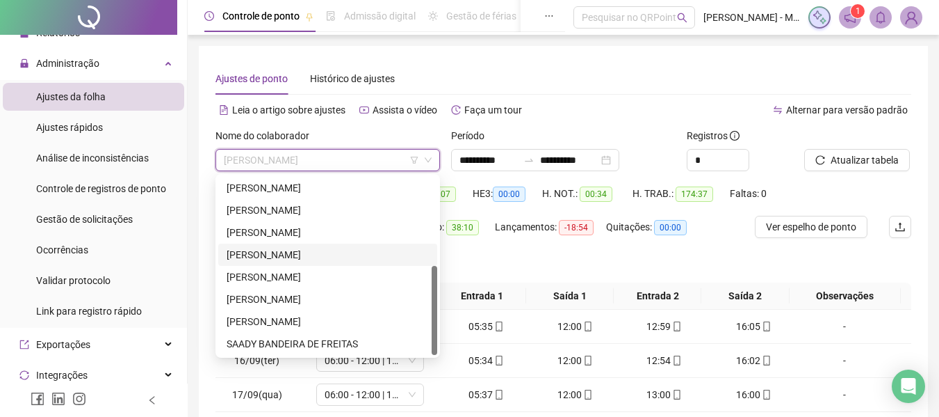
scroll to position [108, 0]
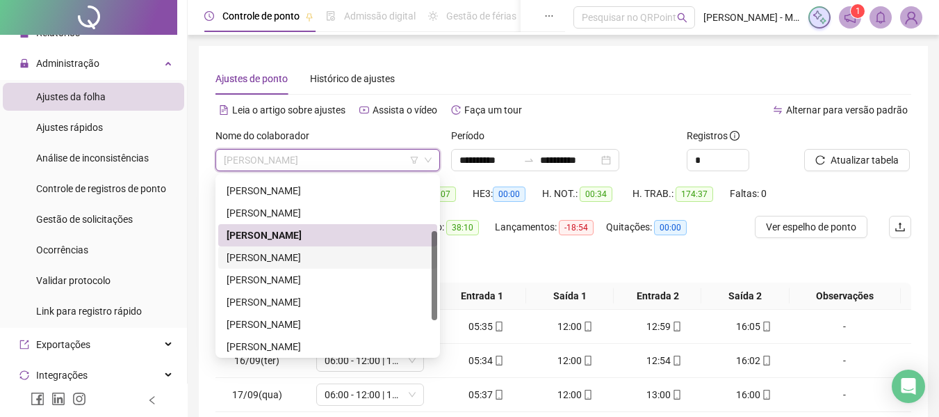
click at [280, 257] on div "[PERSON_NAME]" at bounding box center [328, 257] width 202 height 15
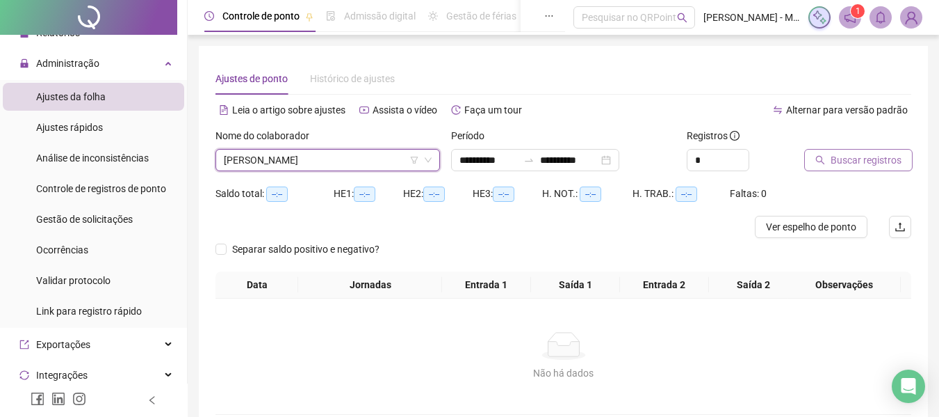
click at [866, 150] on button "Buscar registros" at bounding box center [859, 160] width 108 height 22
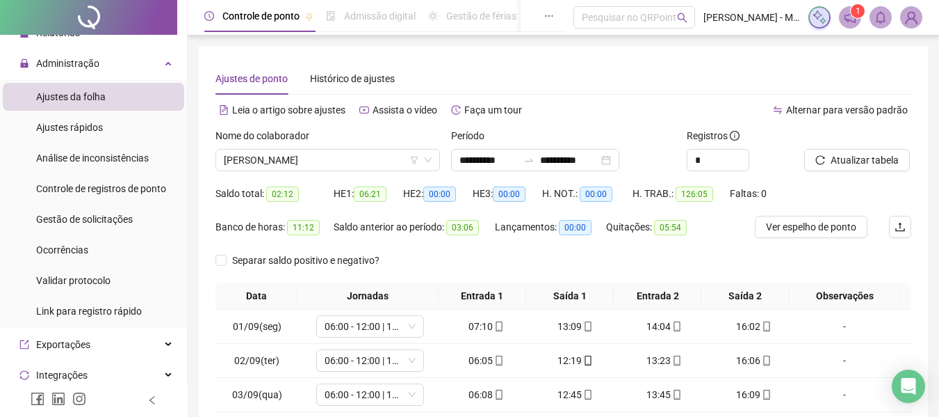
scroll to position [247, 0]
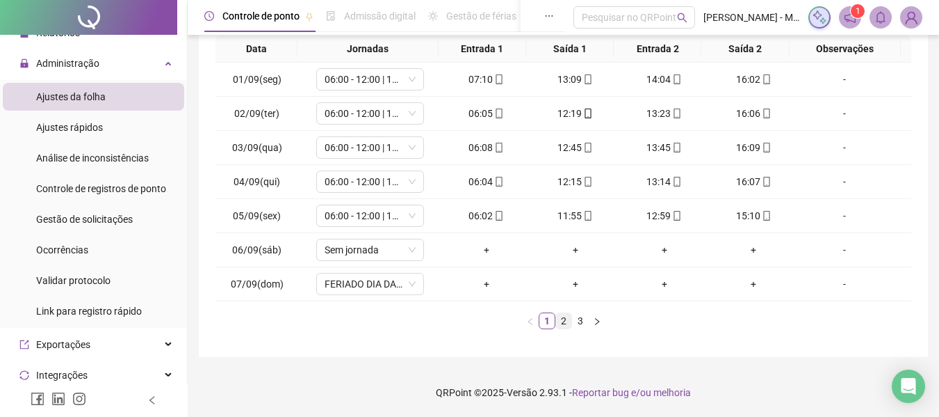
click at [561, 321] on link "2" at bounding box center [563, 320] width 15 height 15
click at [582, 320] on link "3" at bounding box center [580, 320] width 15 height 15
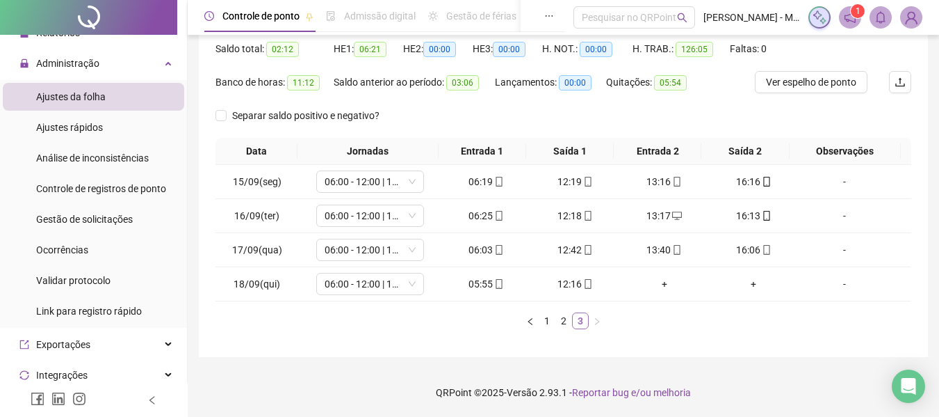
scroll to position [145, 0]
click at [656, 285] on div "+" at bounding box center [665, 283] width 78 height 15
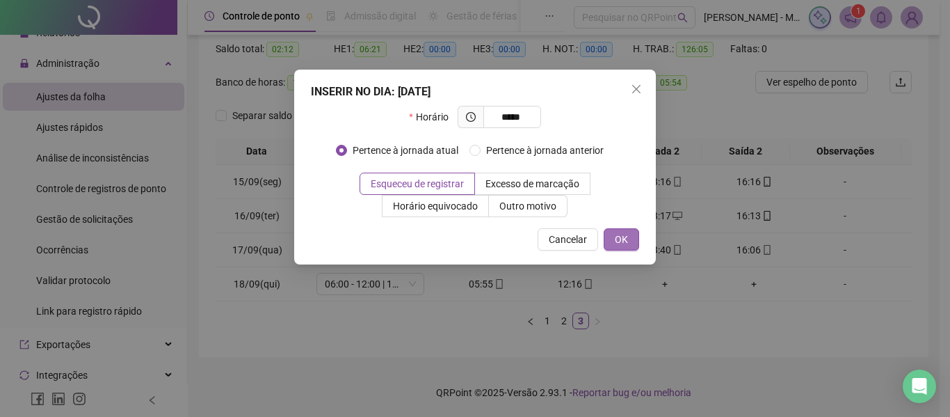
type input "*****"
click at [624, 239] on span "OK" at bounding box center [621, 239] width 13 height 15
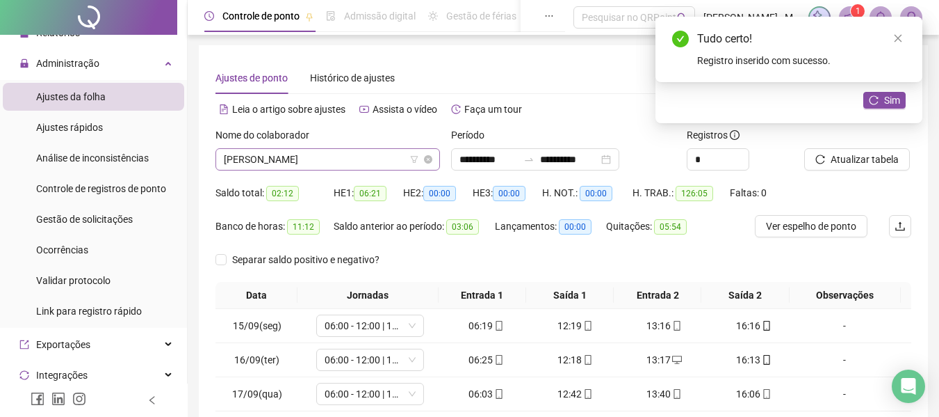
scroll to position [0, 0]
click at [330, 159] on span "[PERSON_NAME]" at bounding box center [328, 160] width 208 height 21
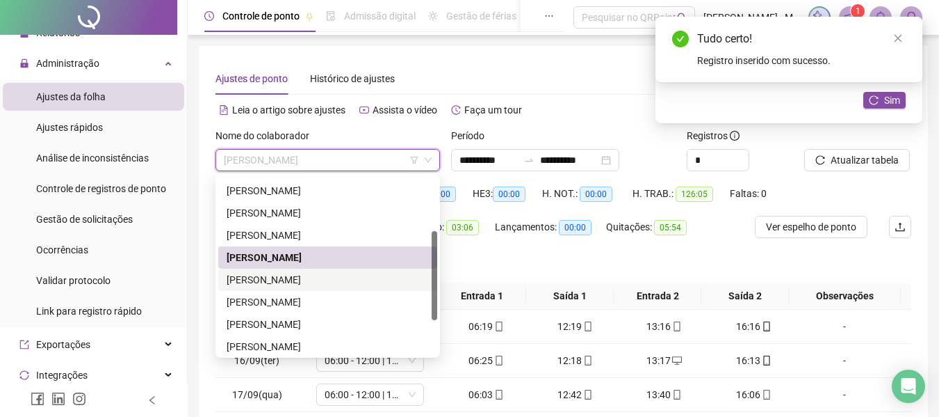
click at [281, 277] on div "[PERSON_NAME]" at bounding box center [328, 279] width 202 height 15
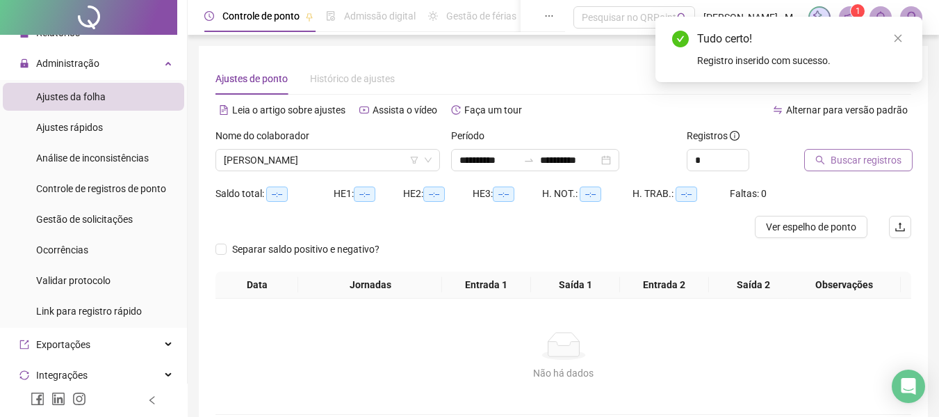
click at [845, 156] on span "Buscar registros" at bounding box center [866, 159] width 71 height 15
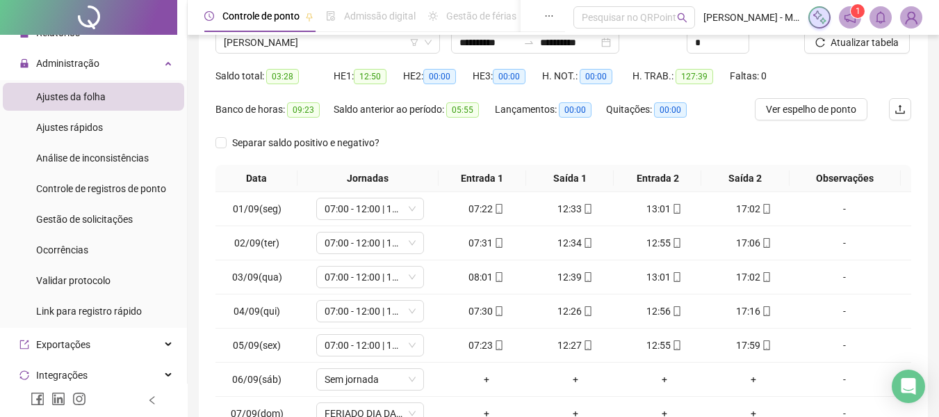
scroll to position [247, 0]
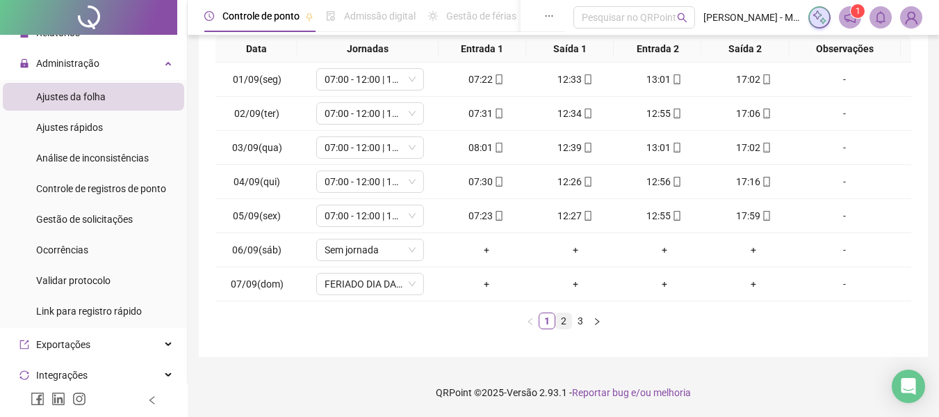
click at [564, 320] on link "2" at bounding box center [563, 320] width 15 height 15
click at [580, 323] on link "3" at bounding box center [580, 320] width 15 height 15
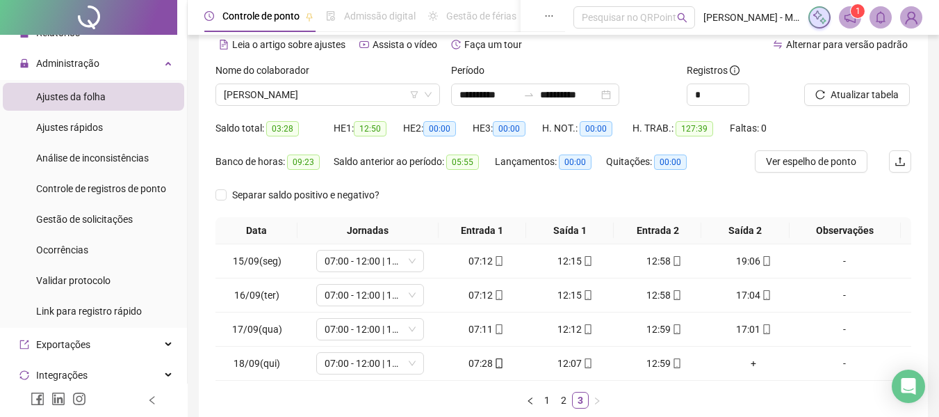
scroll to position [0, 0]
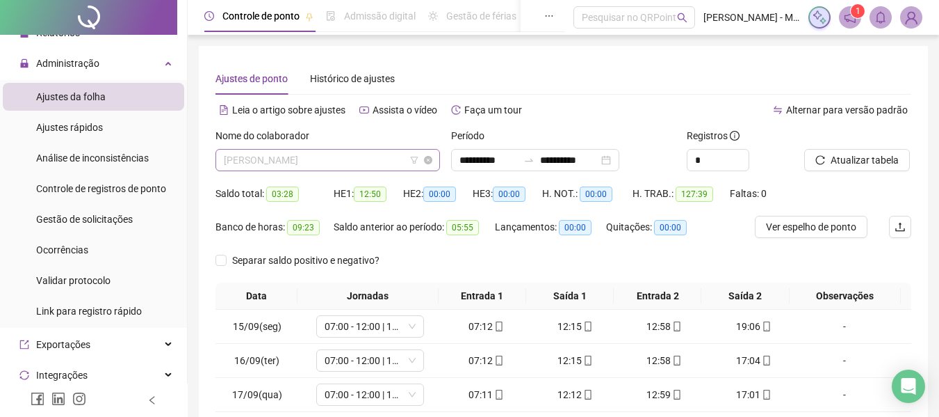
click at [309, 158] on span "[PERSON_NAME]" at bounding box center [328, 160] width 208 height 21
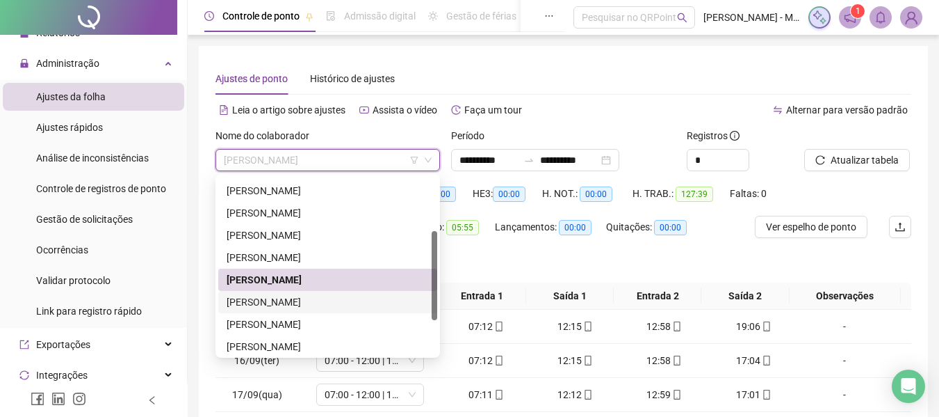
click at [275, 300] on div "[PERSON_NAME]" at bounding box center [328, 301] width 202 height 15
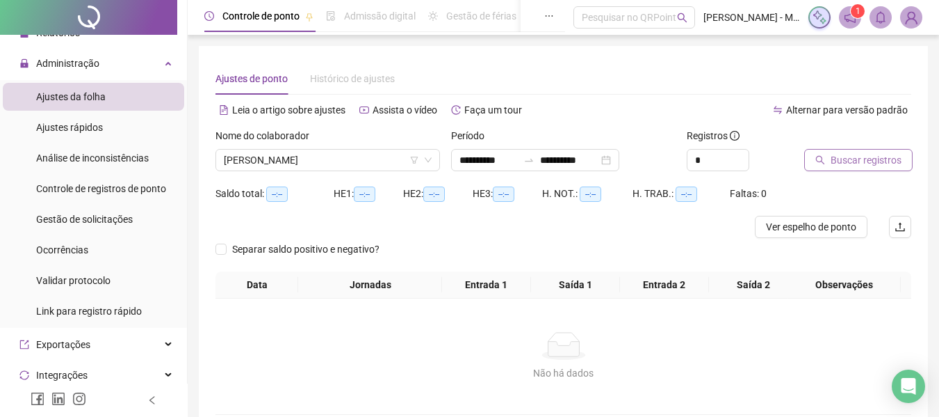
click at [851, 157] on span "Buscar registros" at bounding box center [866, 159] width 71 height 15
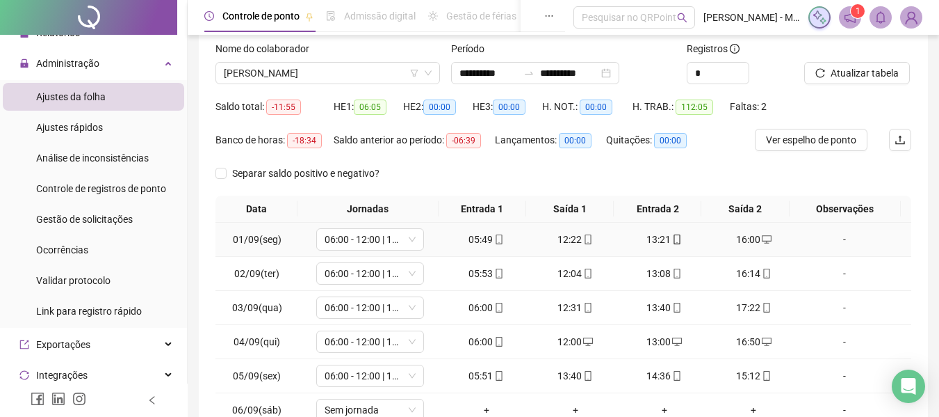
scroll to position [247, 0]
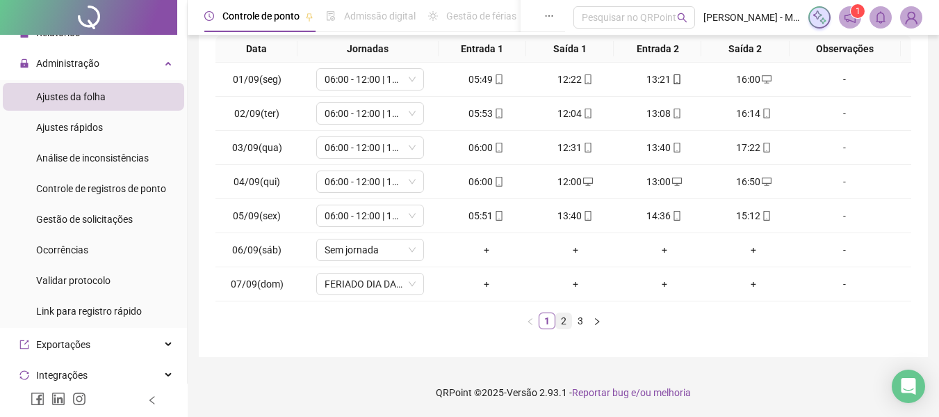
click at [565, 328] on link "2" at bounding box center [563, 320] width 15 height 15
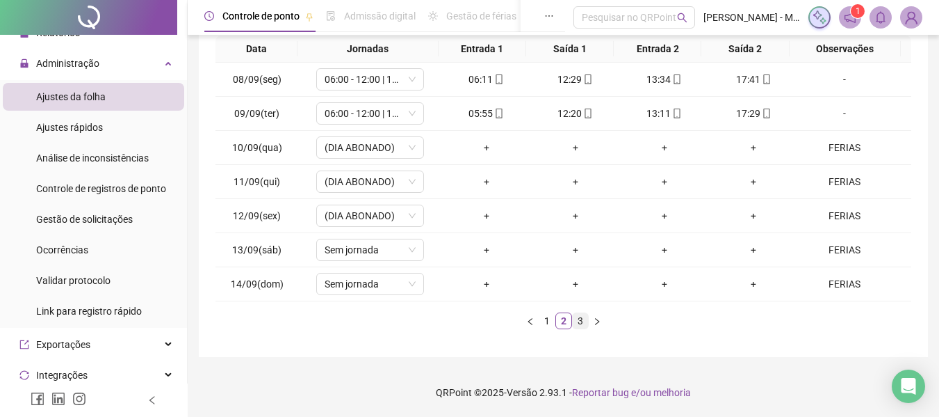
click at [581, 323] on link "3" at bounding box center [580, 320] width 15 height 15
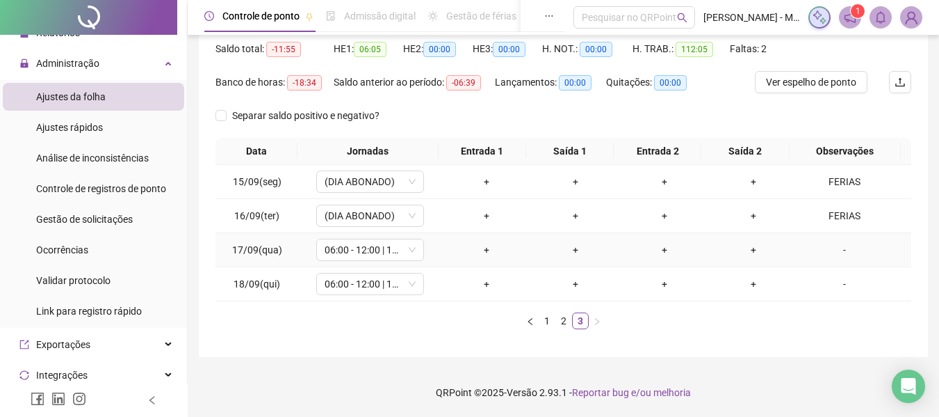
click at [839, 250] on div "-" at bounding box center [845, 249] width 82 height 15
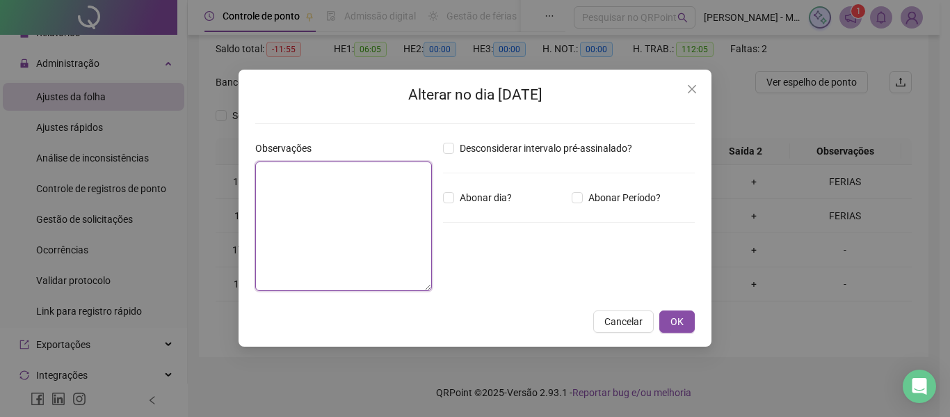
click at [301, 187] on textarea at bounding box center [343, 225] width 177 height 129
type textarea "******"
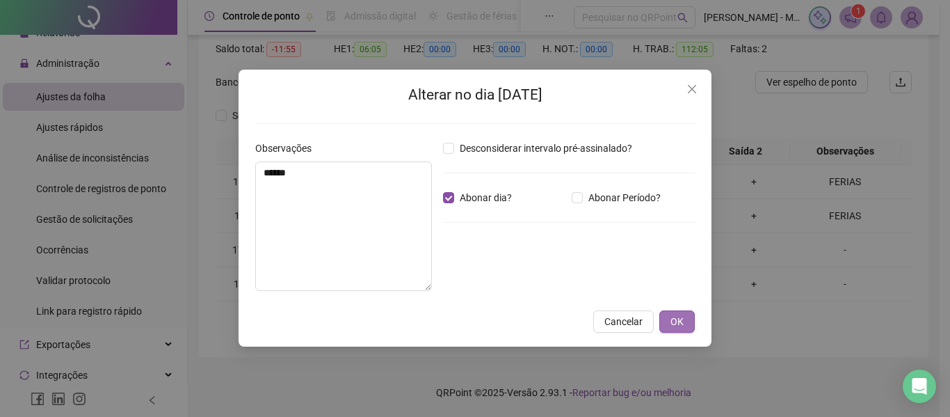
click at [671, 315] on span "OK" at bounding box center [676, 321] width 13 height 15
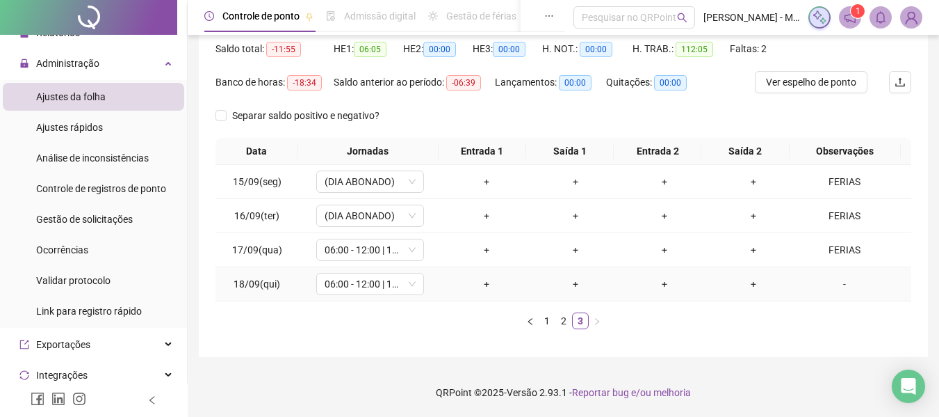
click at [841, 284] on div "-" at bounding box center [845, 283] width 82 height 15
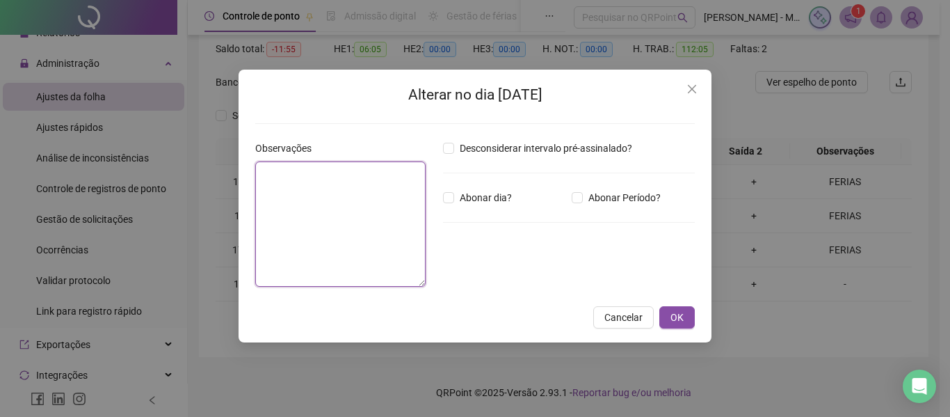
click at [280, 195] on textarea at bounding box center [340, 223] width 170 height 125
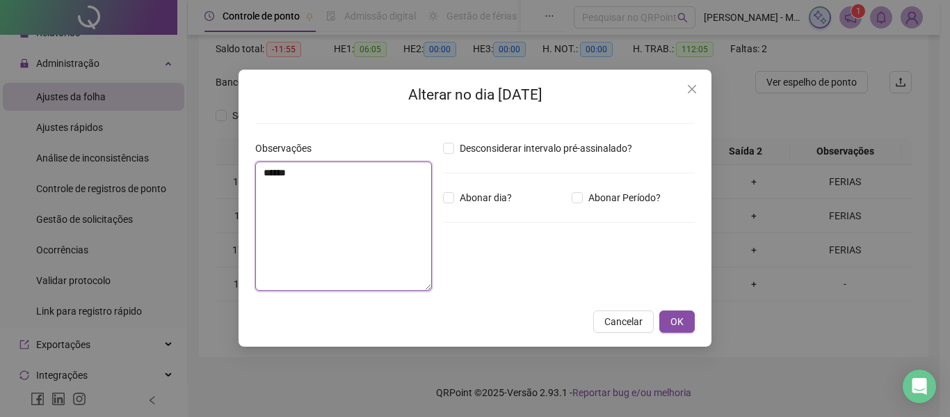
type textarea "******"
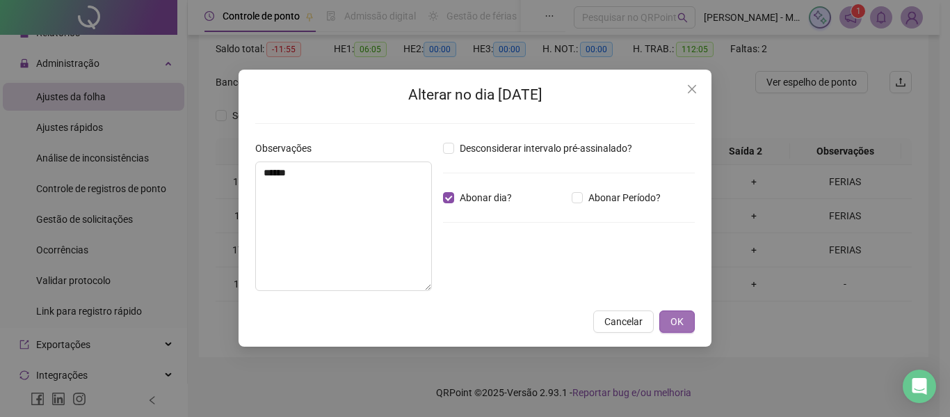
click at [670, 318] on span "OK" at bounding box center [676, 321] width 13 height 15
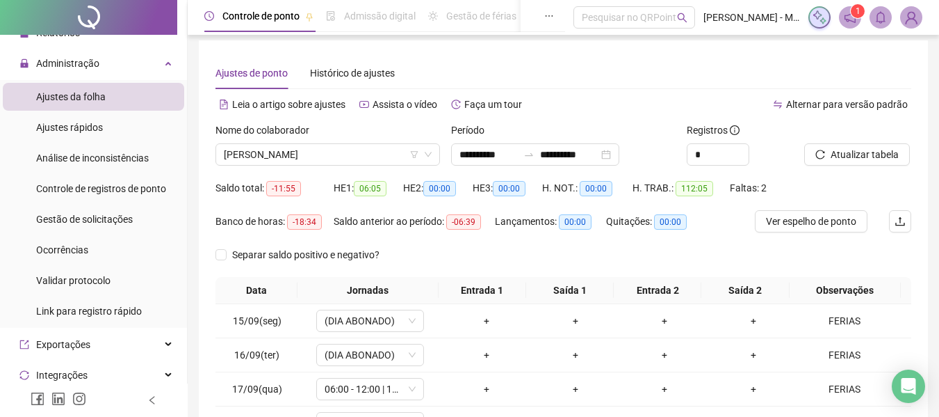
scroll to position [0, 0]
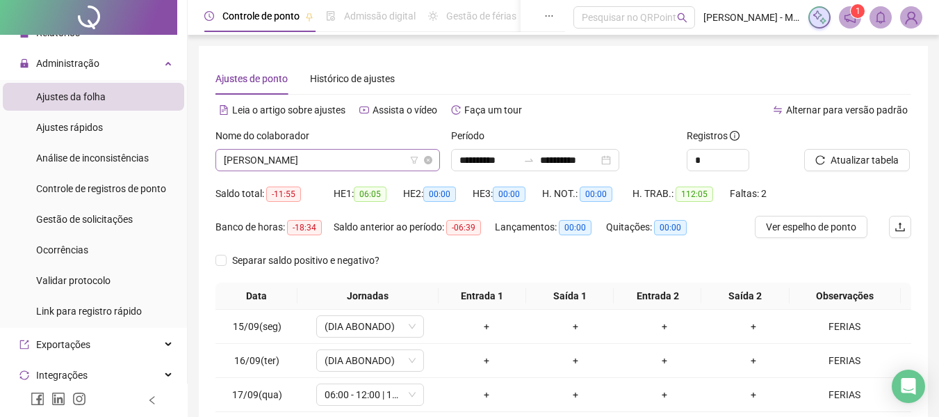
click at [316, 157] on span "[PERSON_NAME]" at bounding box center [328, 160] width 208 height 21
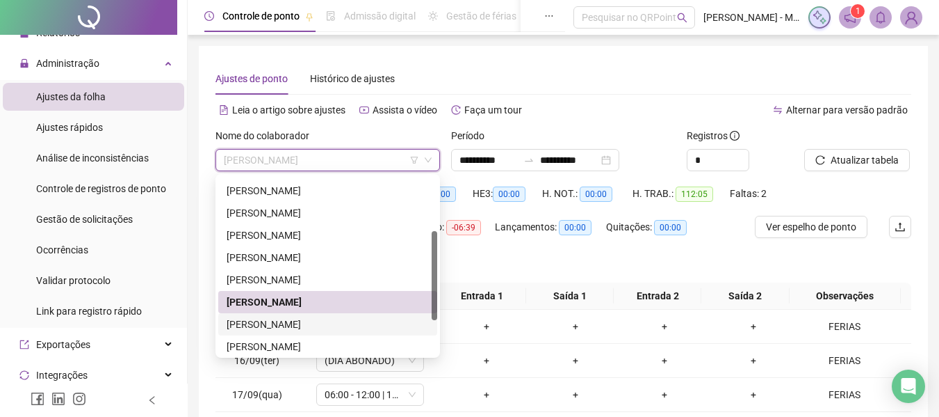
click at [264, 326] on div "[PERSON_NAME]" at bounding box center [328, 323] width 202 height 15
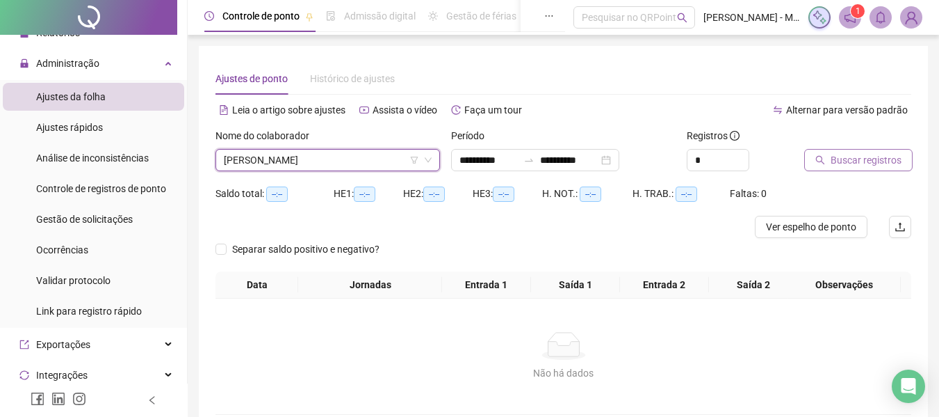
click at [880, 160] on span "Buscar registros" at bounding box center [866, 159] width 71 height 15
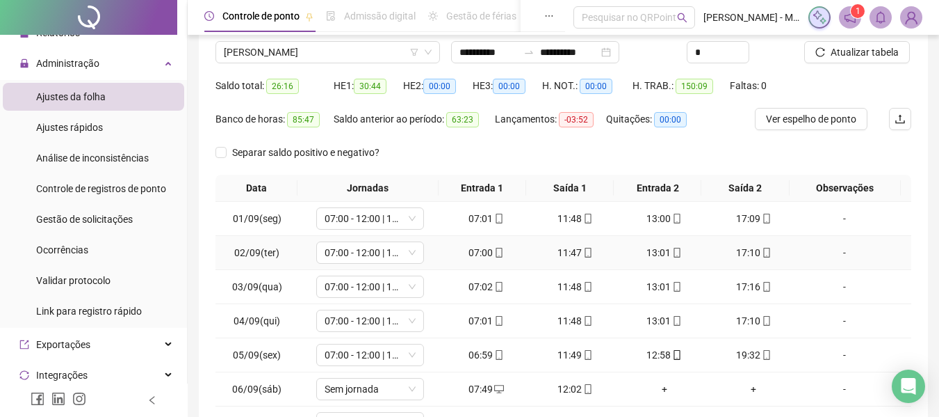
scroll to position [247, 0]
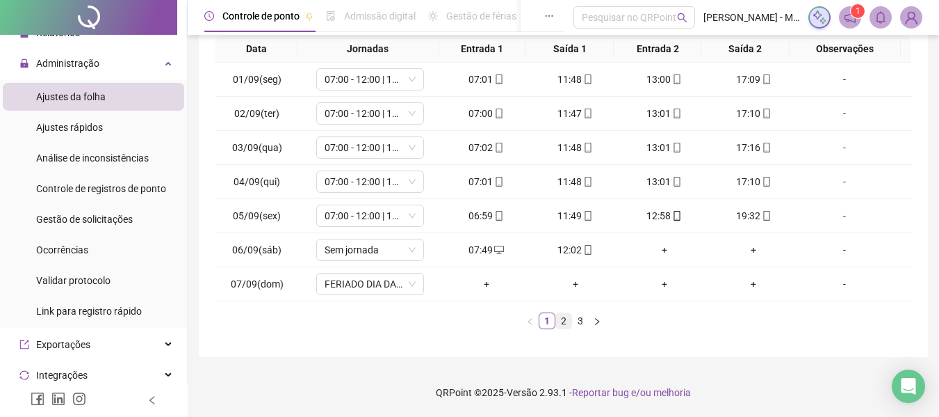
click at [565, 322] on link "2" at bounding box center [563, 320] width 15 height 15
click at [583, 321] on link "3" at bounding box center [580, 320] width 15 height 15
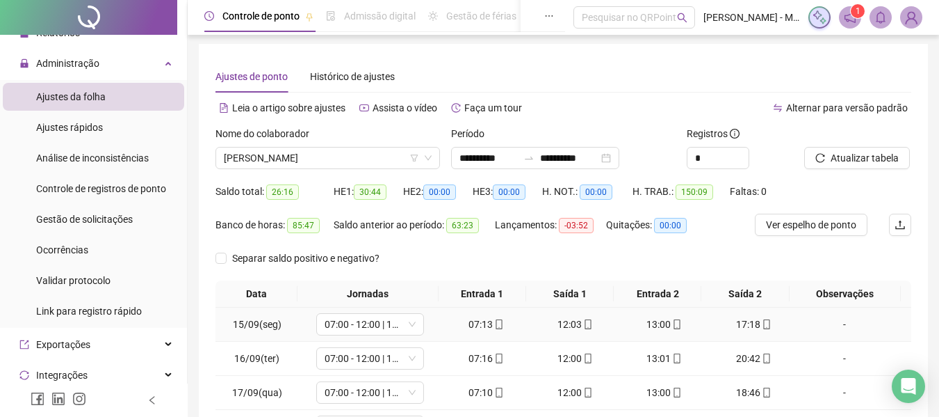
scroll to position [0, 0]
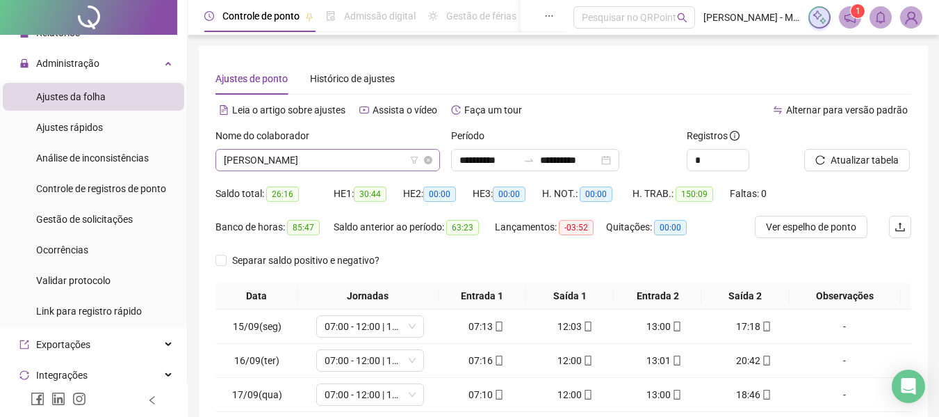
click at [352, 157] on span "[PERSON_NAME]" at bounding box center [328, 160] width 208 height 21
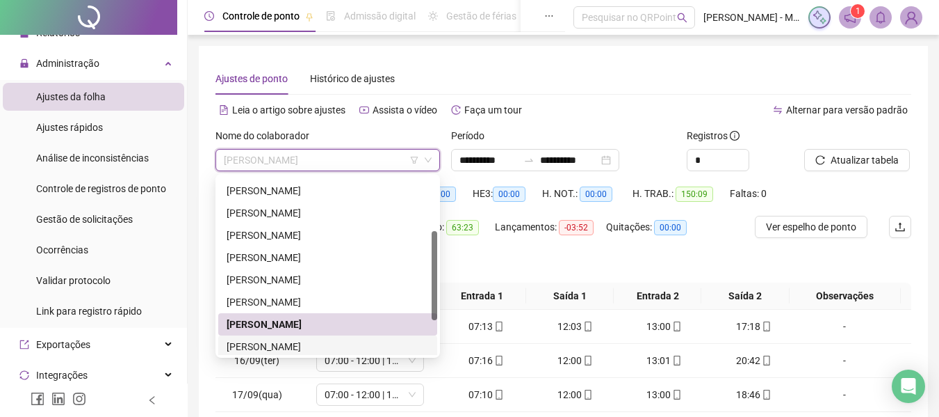
click at [293, 344] on div "[PERSON_NAME]" at bounding box center [328, 346] width 202 height 15
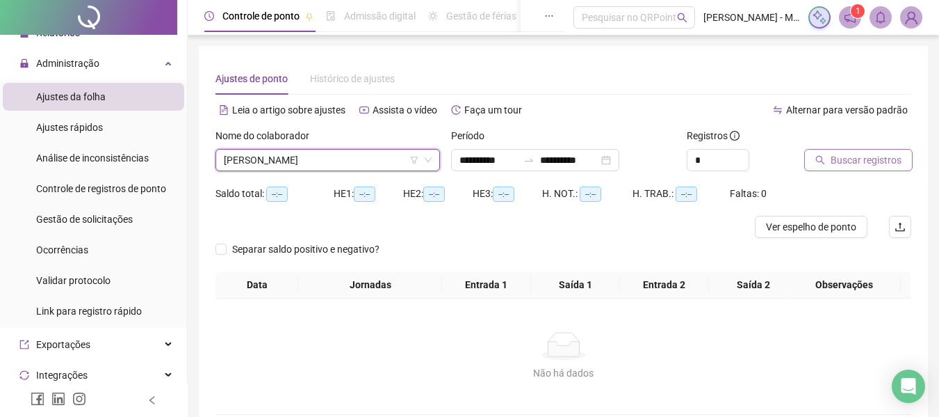
click at [846, 161] on span "Buscar registros" at bounding box center [866, 159] width 71 height 15
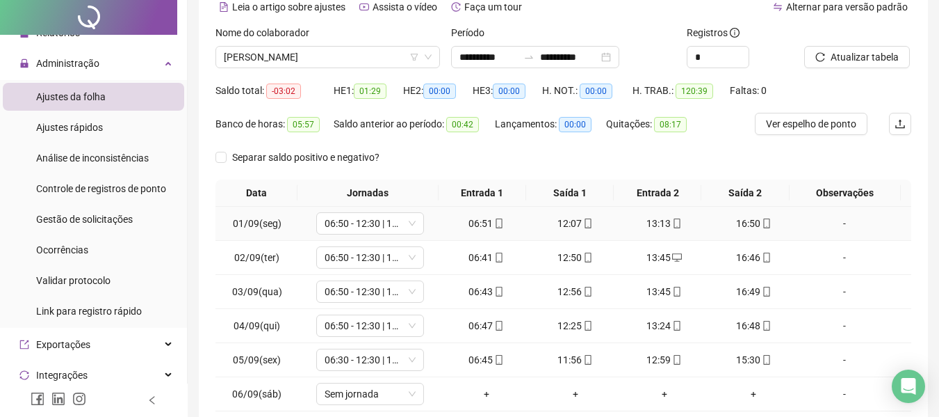
scroll to position [247, 0]
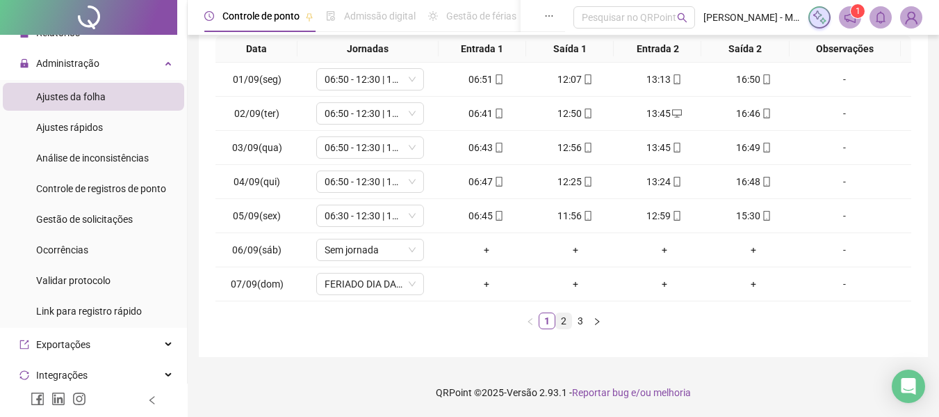
click at [559, 327] on link "2" at bounding box center [563, 320] width 15 height 15
click at [583, 318] on link "3" at bounding box center [580, 320] width 15 height 15
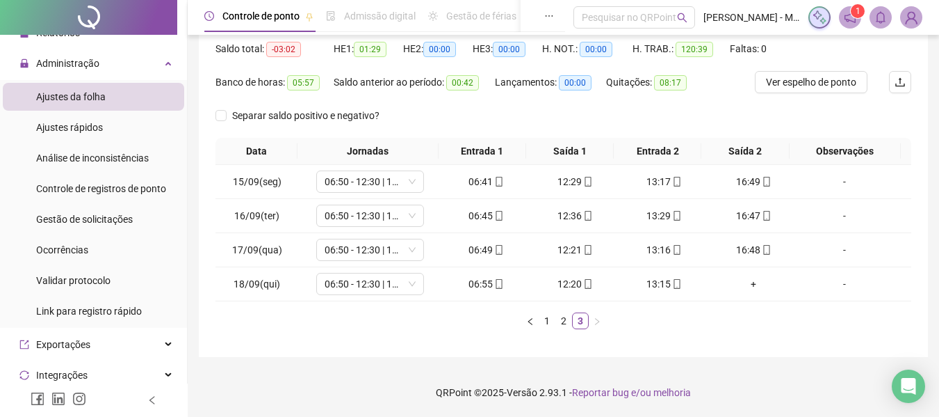
scroll to position [0, 0]
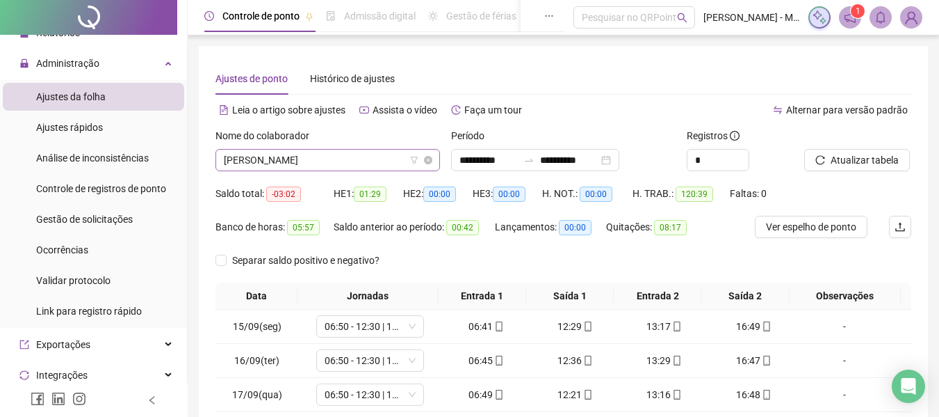
click at [331, 163] on span "[PERSON_NAME]" at bounding box center [328, 160] width 208 height 21
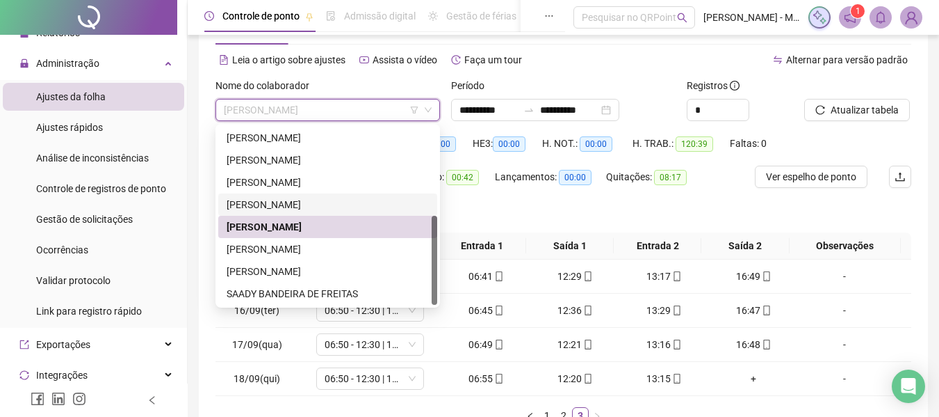
scroll to position [70, 0]
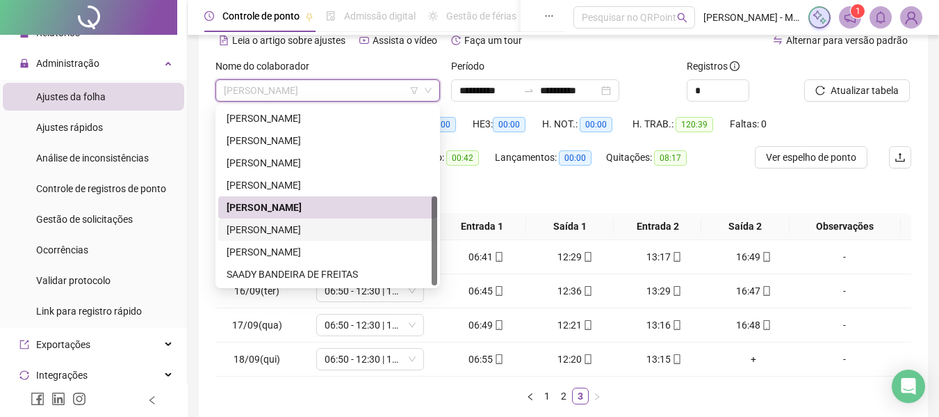
click at [280, 227] on div "[PERSON_NAME]" at bounding box center [328, 229] width 202 height 15
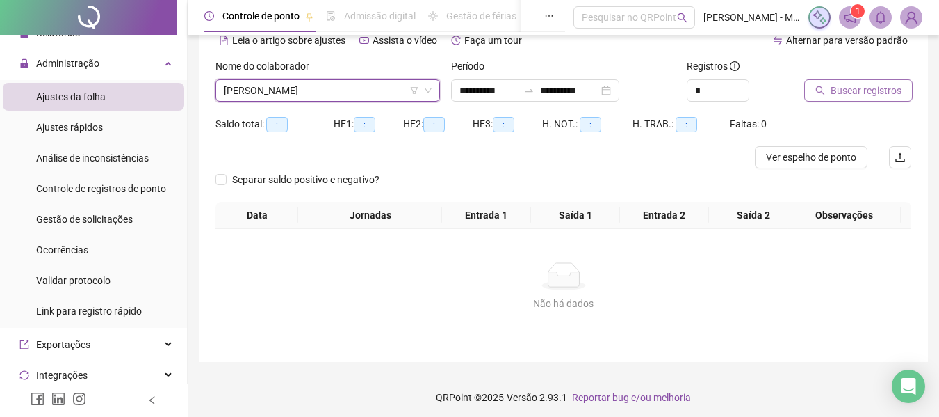
click at [859, 91] on span "Buscar registros" at bounding box center [866, 90] width 71 height 15
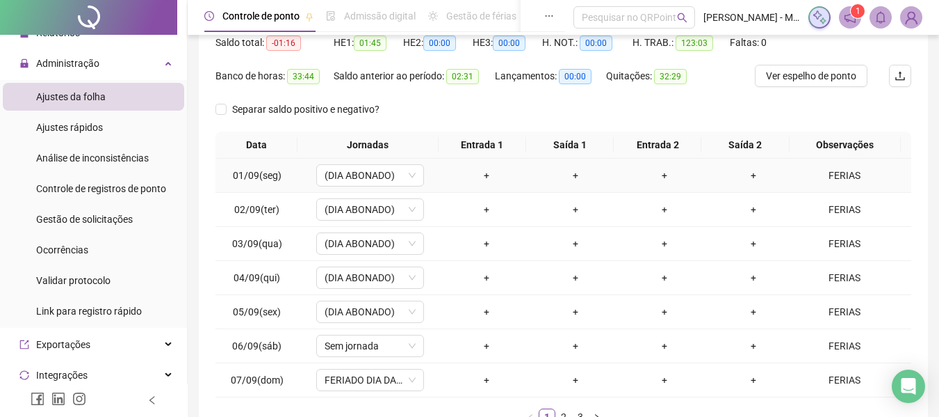
scroll to position [247, 0]
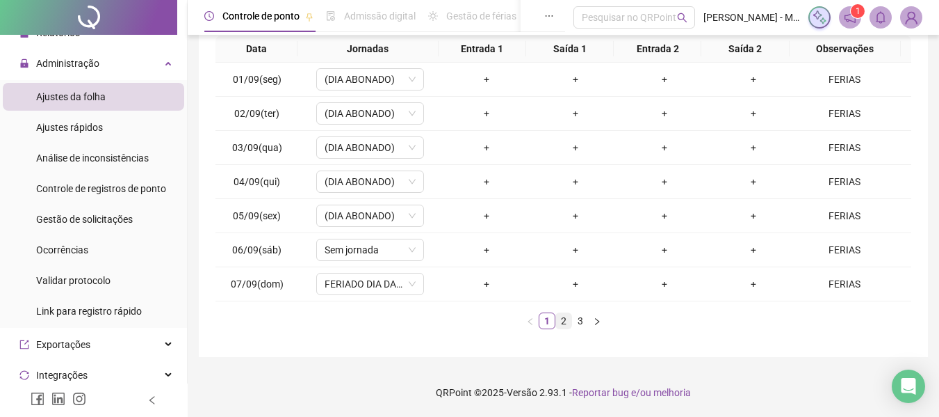
click at [565, 325] on link "2" at bounding box center [563, 320] width 15 height 15
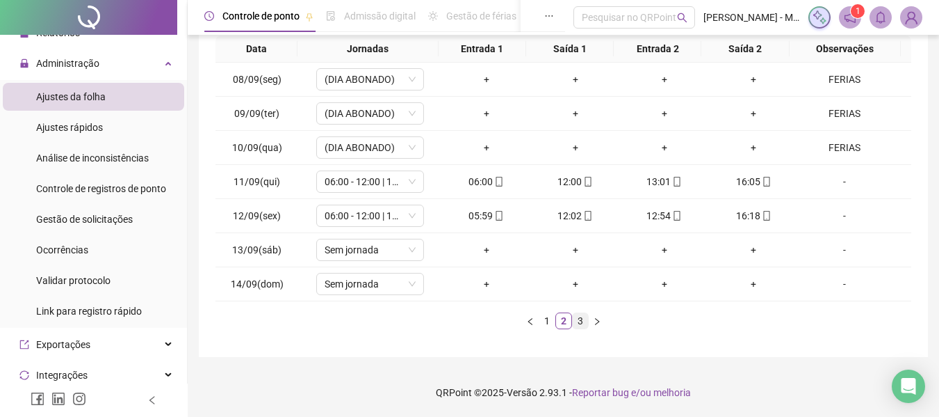
click at [580, 323] on link "3" at bounding box center [580, 320] width 15 height 15
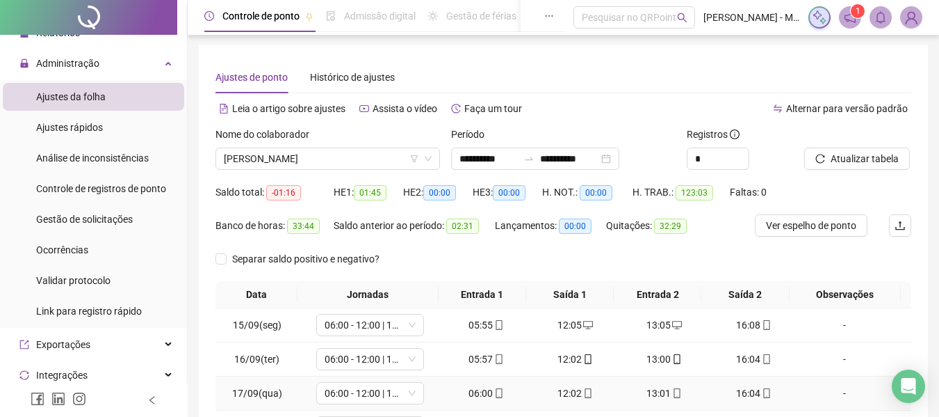
scroll to position [0, 0]
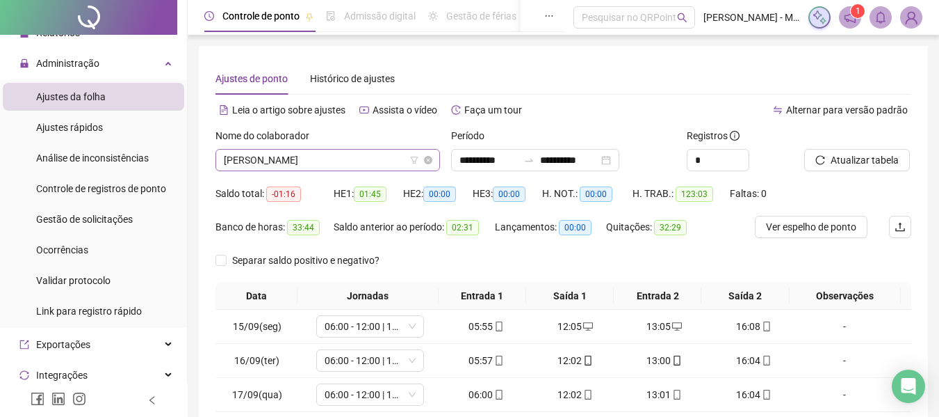
click at [307, 157] on span "[PERSON_NAME]" at bounding box center [328, 160] width 208 height 21
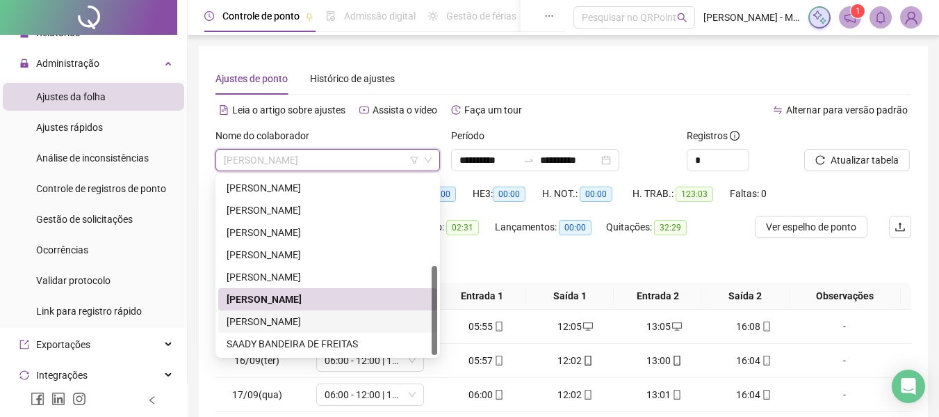
click at [263, 320] on div "[PERSON_NAME]" at bounding box center [328, 321] width 202 height 15
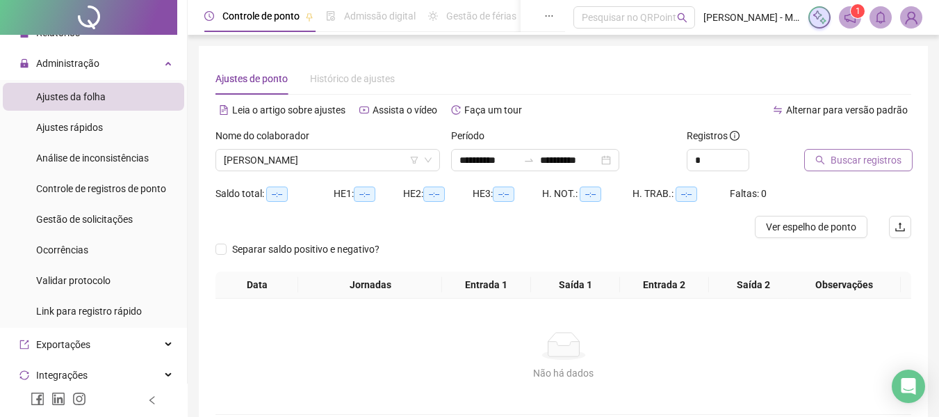
click at [844, 155] on span "Buscar registros" at bounding box center [866, 159] width 71 height 15
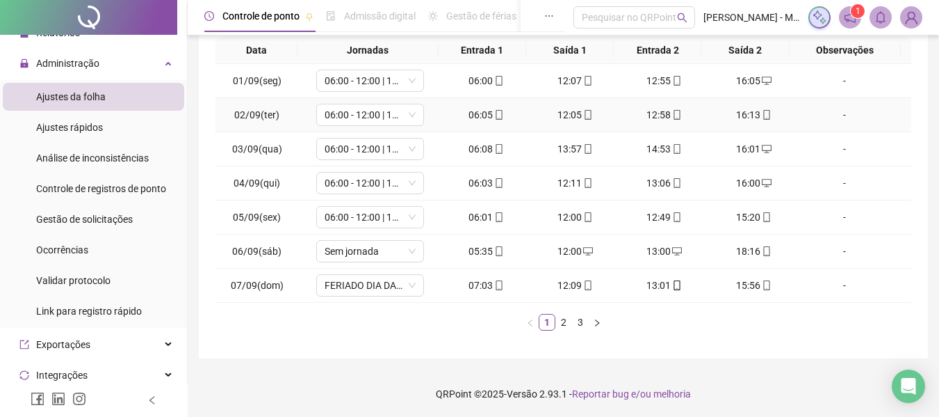
scroll to position [247, 0]
click at [562, 321] on link "2" at bounding box center [563, 320] width 15 height 15
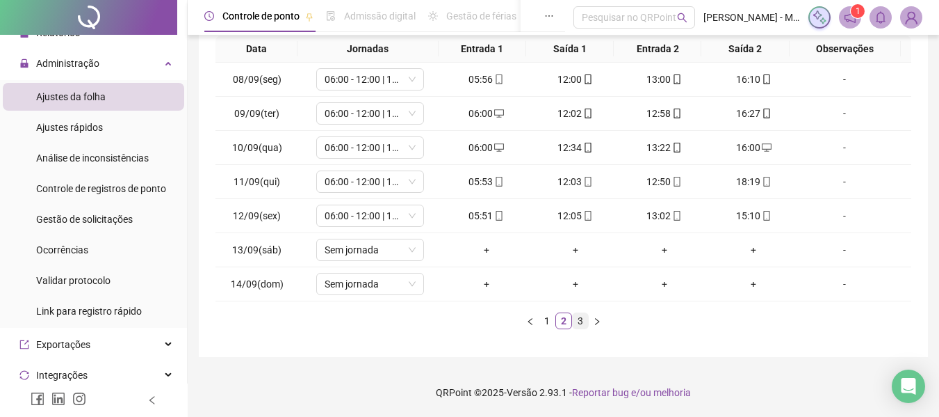
click at [583, 322] on link "3" at bounding box center [580, 320] width 15 height 15
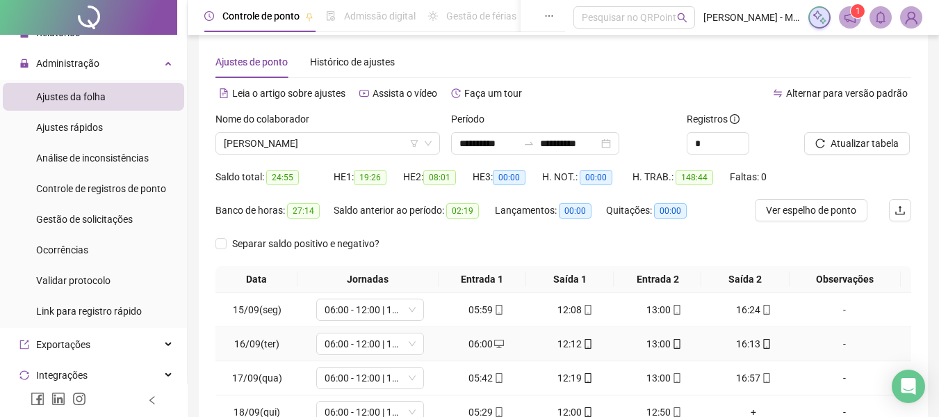
scroll to position [0, 0]
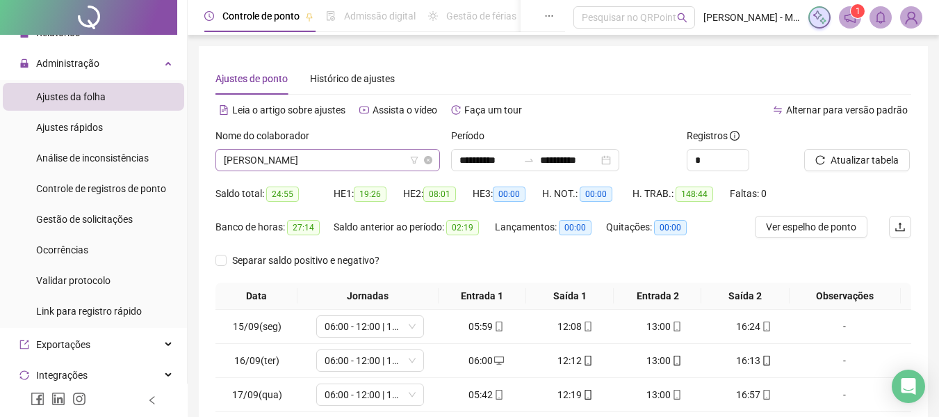
click at [328, 168] on span "[PERSON_NAME]" at bounding box center [328, 160] width 208 height 21
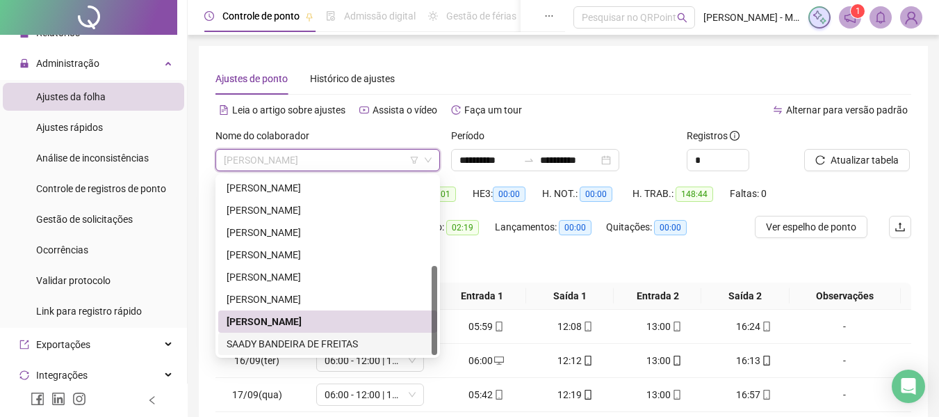
click at [299, 343] on div "SAADY BANDEIRA DE FREITAS" at bounding box center [328, 343] width 202 height 15
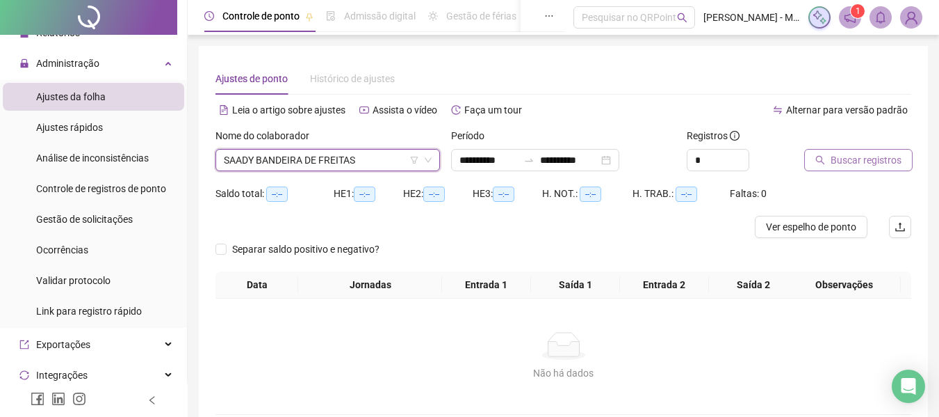
click at [863, 164] on span "Buscar registros" at bounding box center [866, 159] width 71 height 15
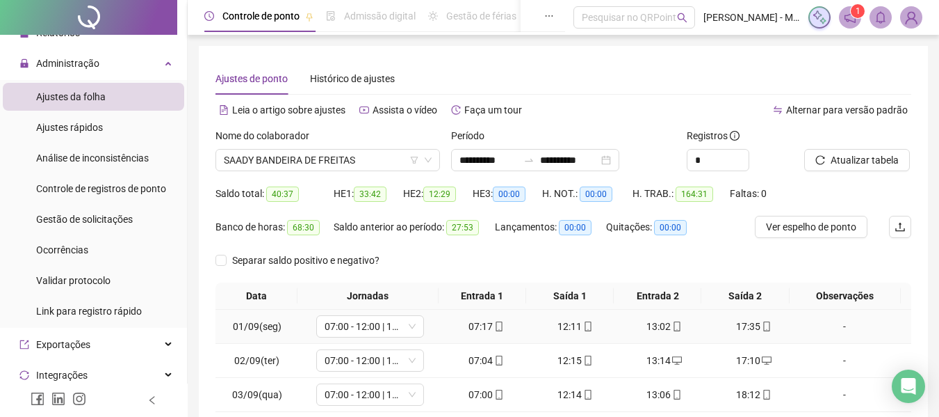
scroll to position [247, 0]
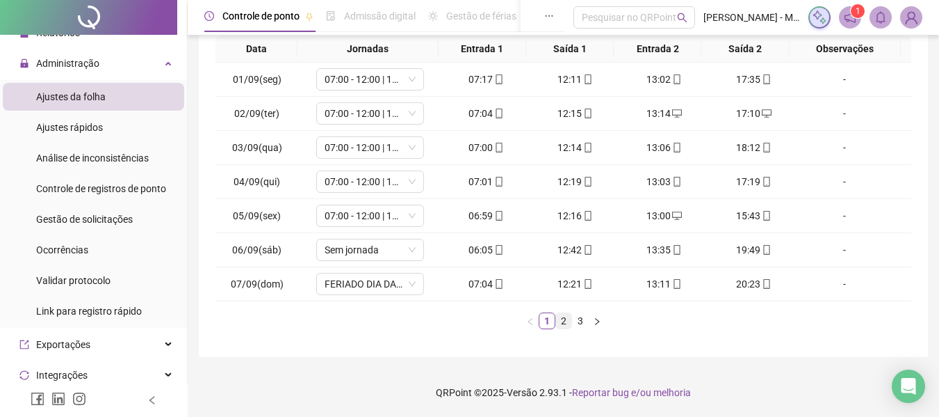
click at [565, 321] on link "2" at bounding box center [563, 320] width 15 height 15
click at [581, 321] on link "3" at bounding box center [580, 320] width 15 height 15
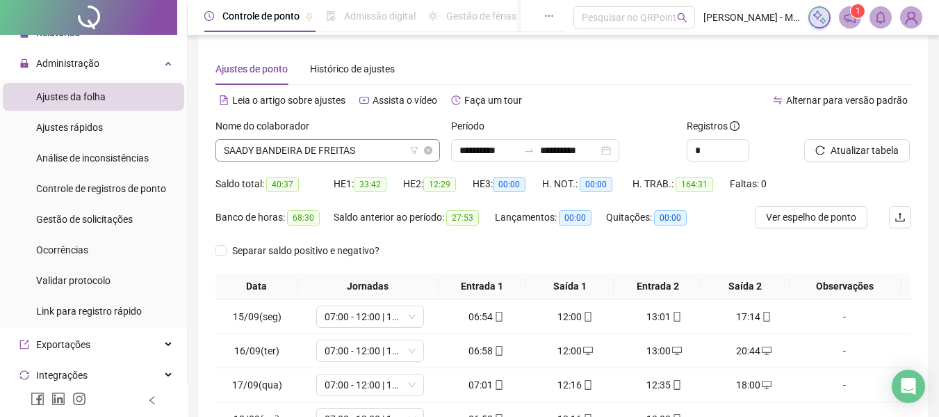
scroll to position [0, 0]
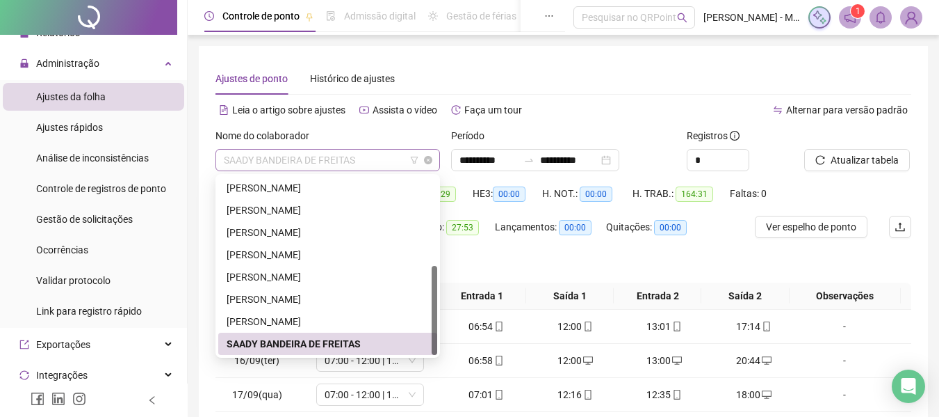
click at [307, 156] on span "SAADY BANDEIRA DE FREITAS" at bounding box center [328, 160] width 208 height 21
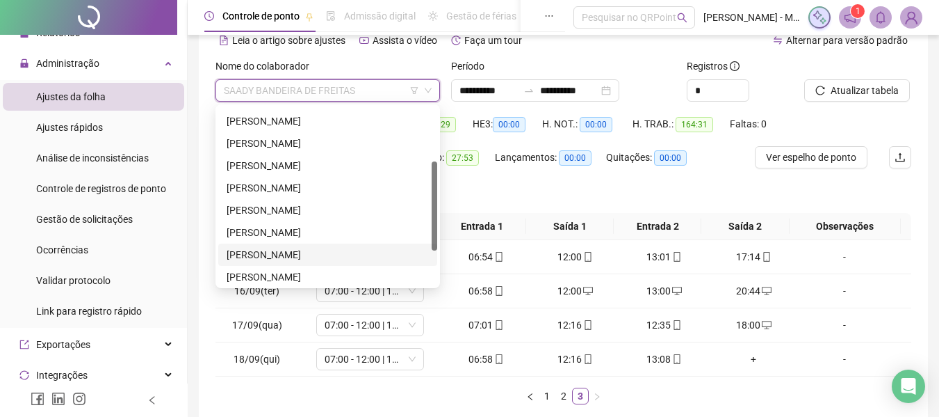
scroll to position [39, 0]
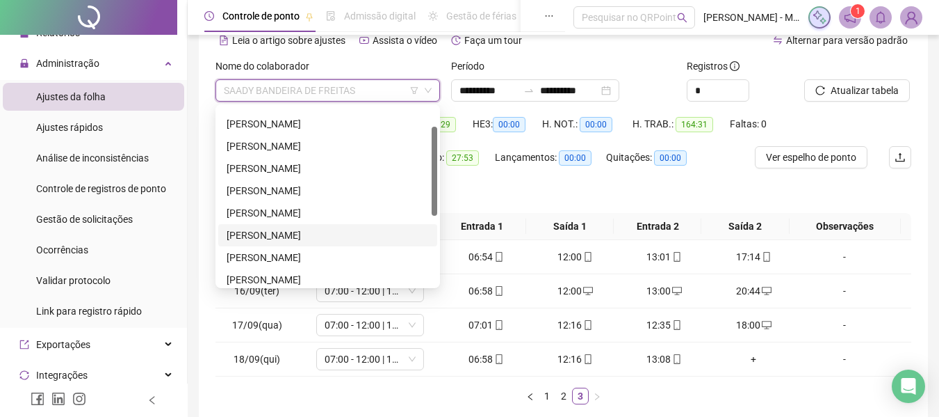
click at [281, 239] on div "[PERSON_NAME]" at bounding box center [328, 234] width 202 height 15
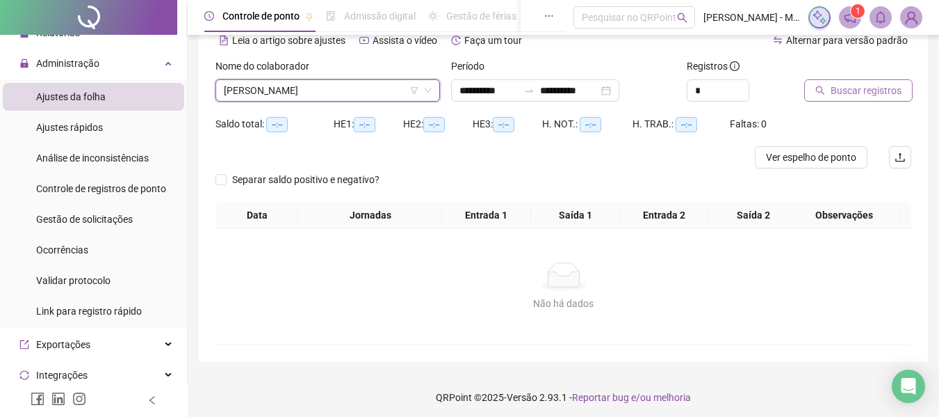
click at [861, 92] on span "Buscar registros" at bounding box center [866, 90] width 71 height 15
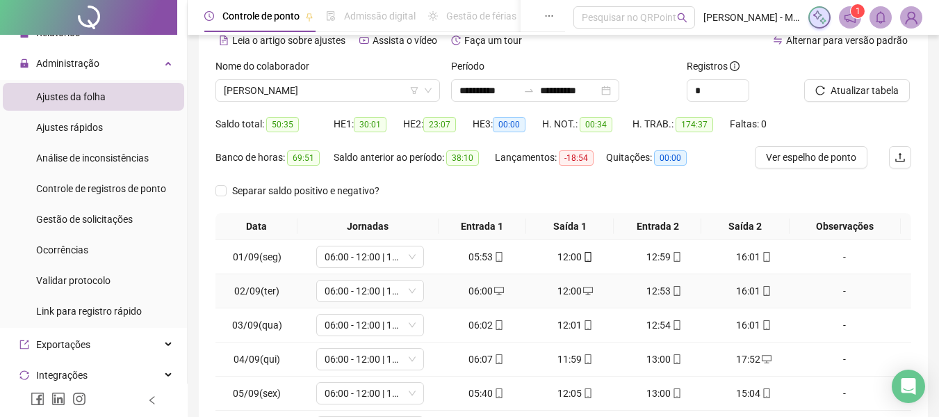
scroll to position [247, 0]
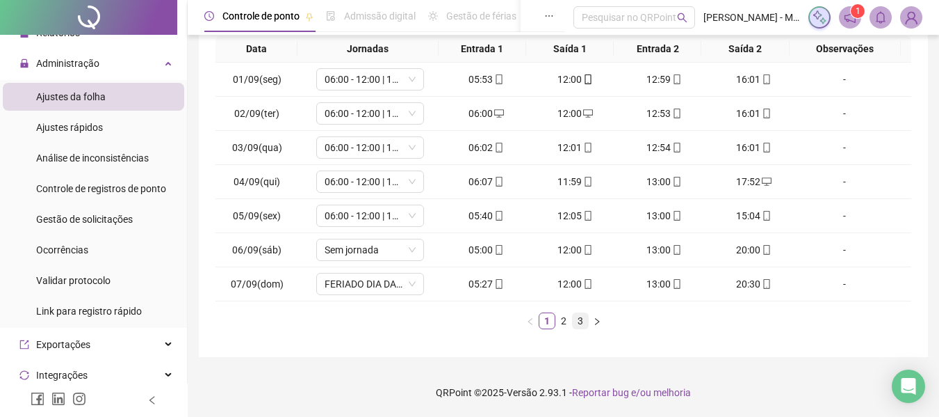
click at [577, 318] on link "3" at bounding box center [580, 320] width 15 height 15
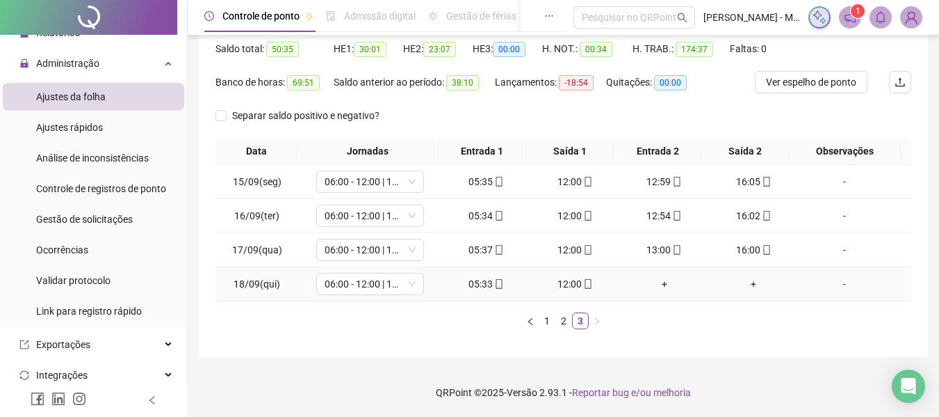
click at [657, 285] on div "+" at bounding box center [665, 283] width 78 height 15
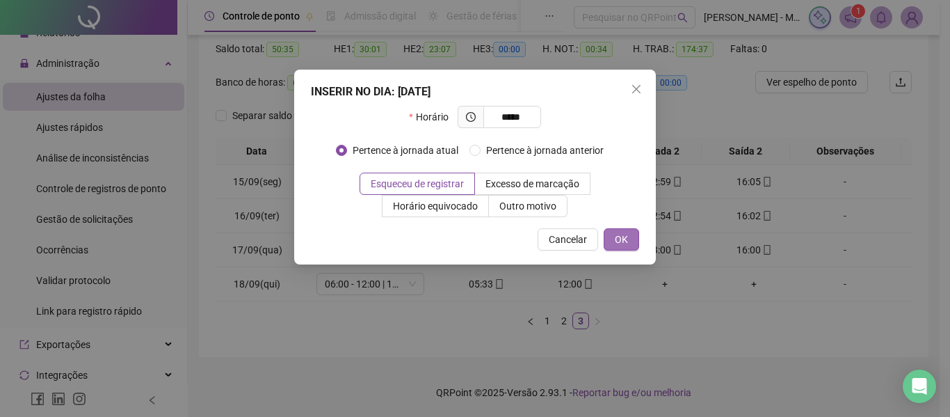
type input "*****"
click at [628, 237] on button "OK" at bounding box center [621, 239] width 35 height 22
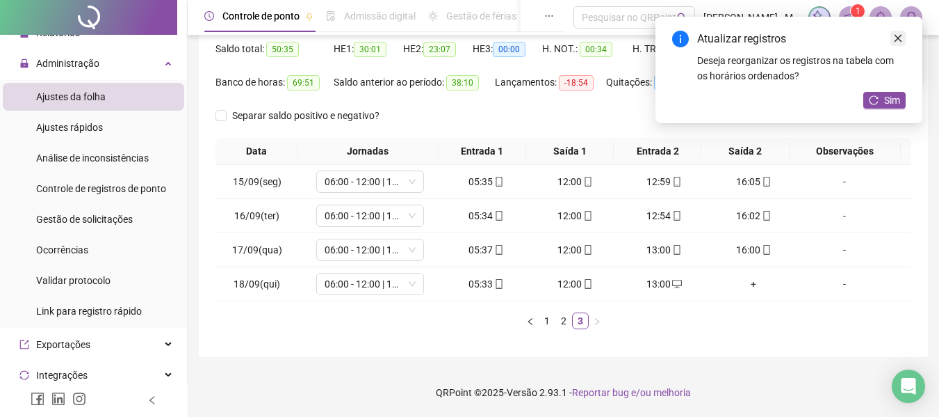
click at [900, 39] on icon "close" at bounding box center [899, 38] width 10 height 10
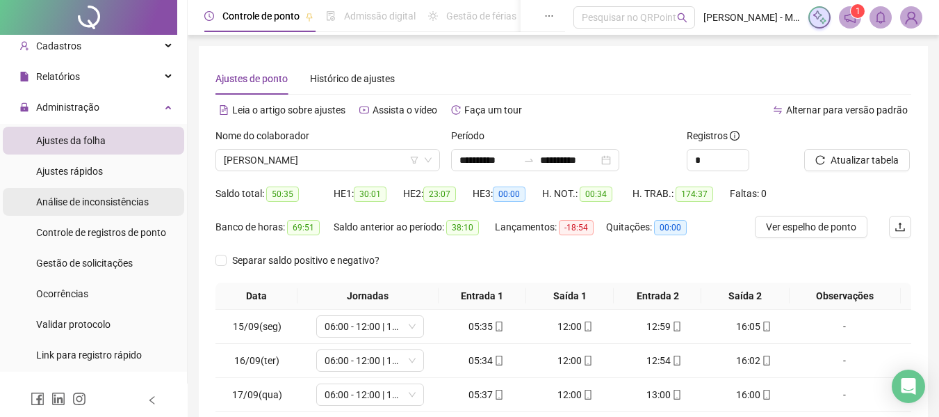
scroll to position [0, 0]
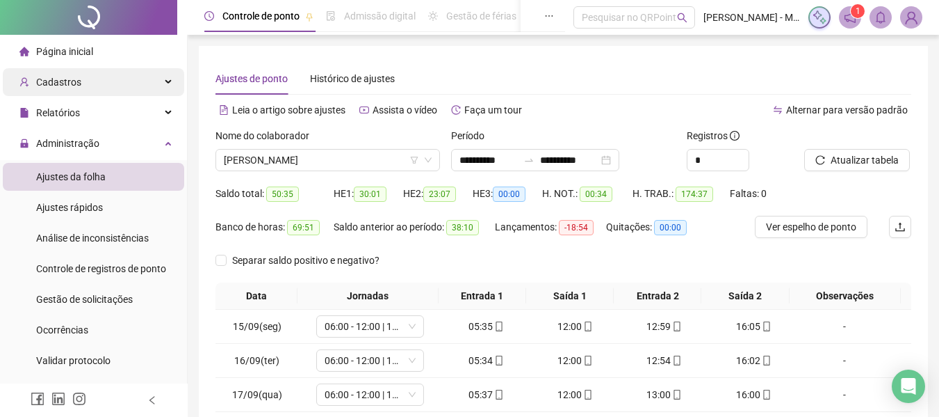
click at [69, 86] on span "Cadastros" at bounding box center [58, 81] width 45 height 11
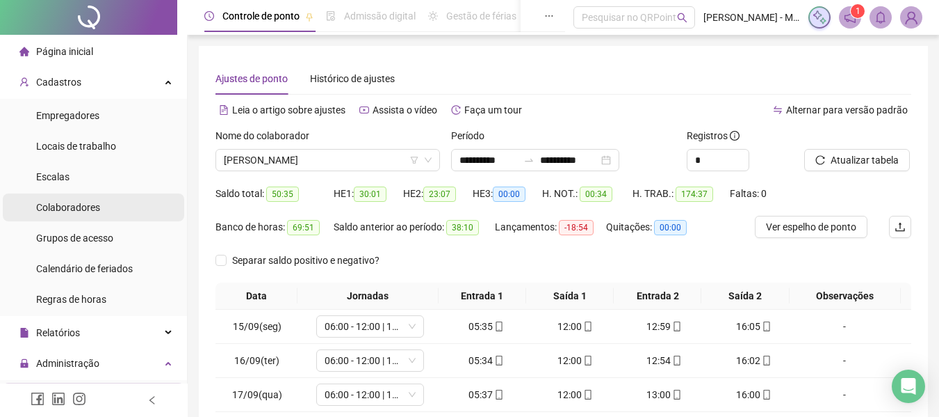
click at [75, 207] on span "Colaboradores" at bounding box center [68, 207] width 64 height 11
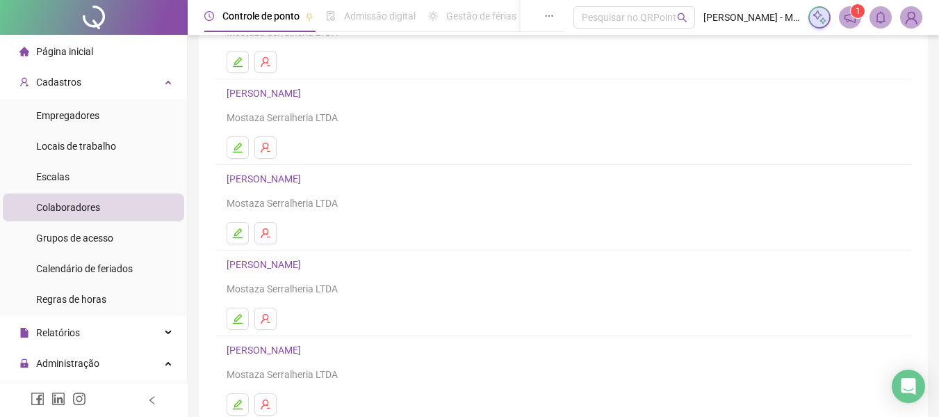
scroll to position [256, 0]
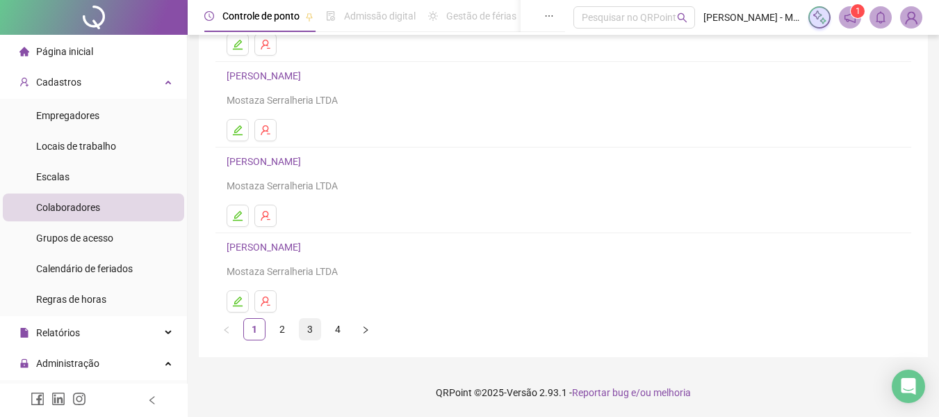
click at [308, 330] on link "3" at bounding box center [310, 328] width 21 height 21
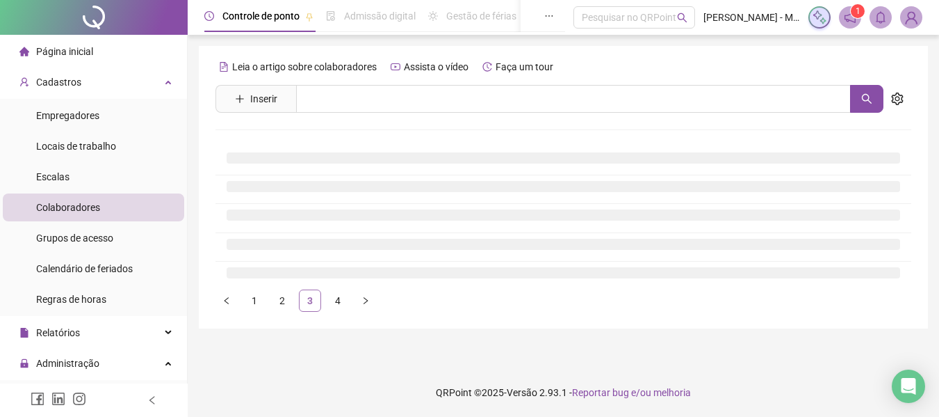
scroll to position [0, 0]
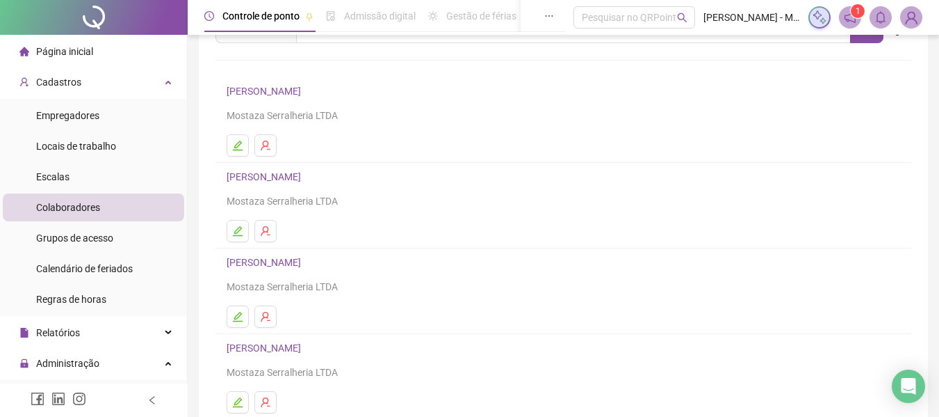
click at [305, 266] on link "[PERSON_NAME]" at bounding box center [266, 262] width 79 height 11
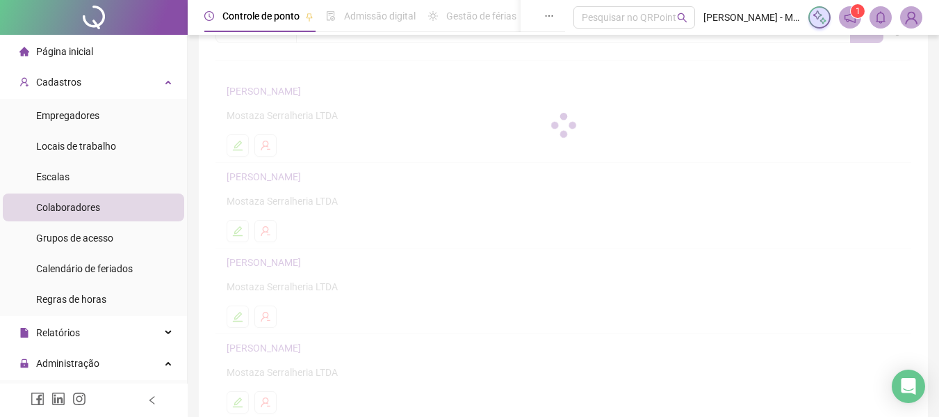
scroll to position [76, 0]
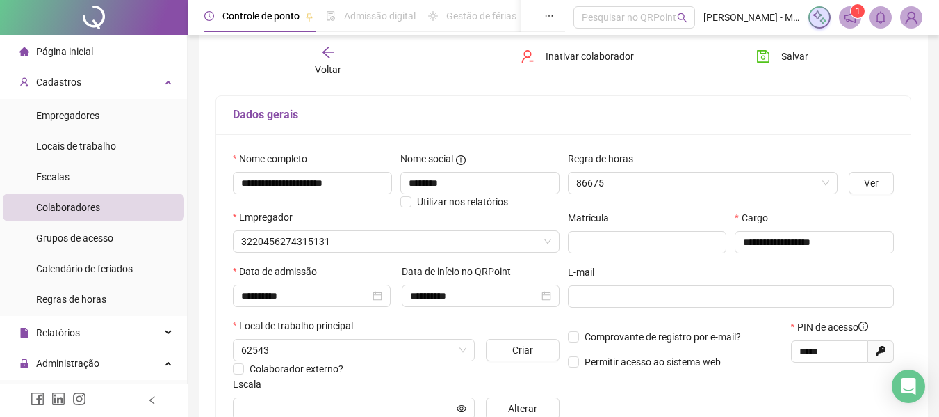
type input "***"
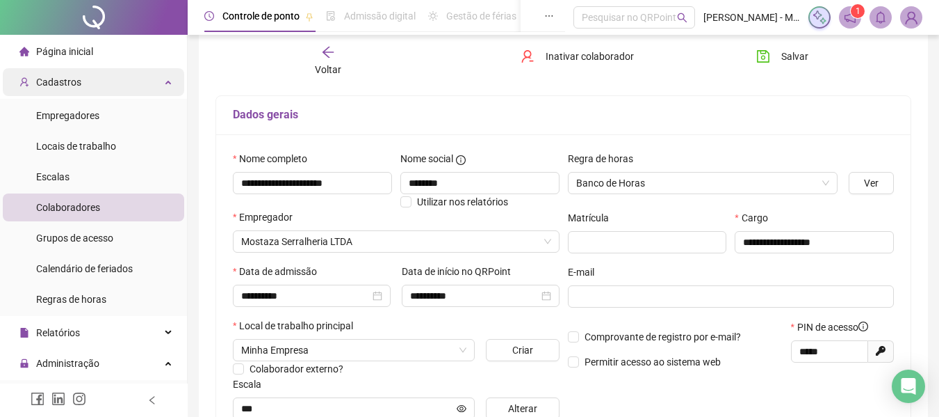
click at [74, 86] on span "Cadastros" at bounding box center [58, 81] width 45 height 11
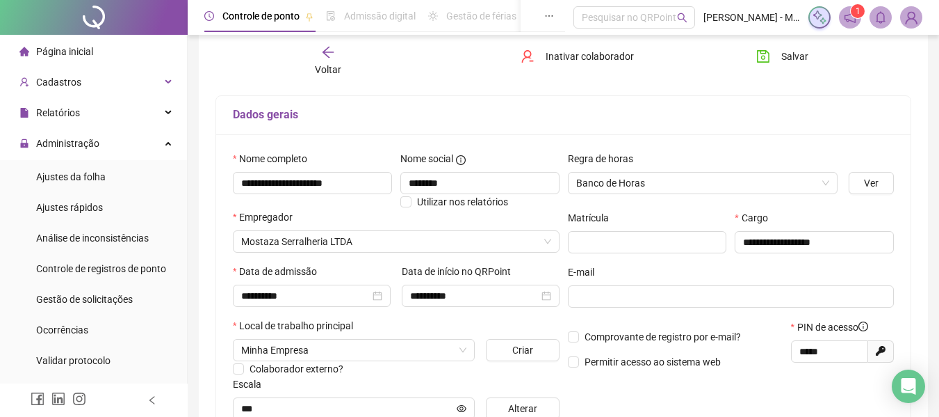
click at [336, 49] on div "Voltar" at bounding box center [328, 61] width 107 height 32
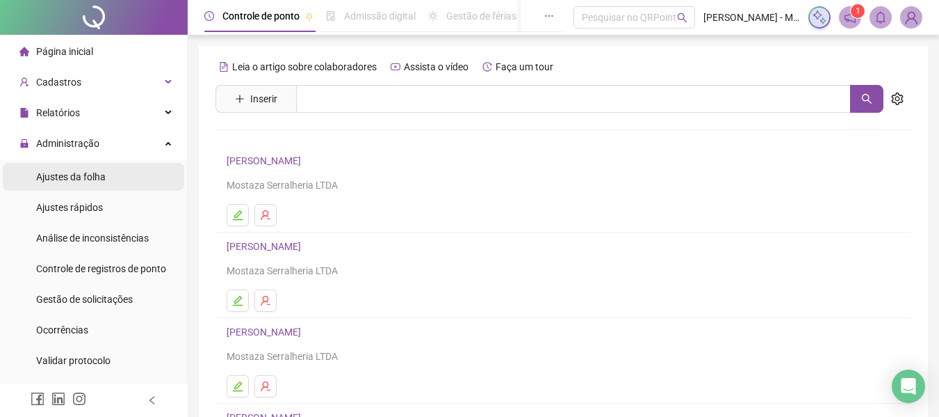
click at [105, 180] on li "Ajustes da folha" at bounding box center [93, 177] width 181 height 28
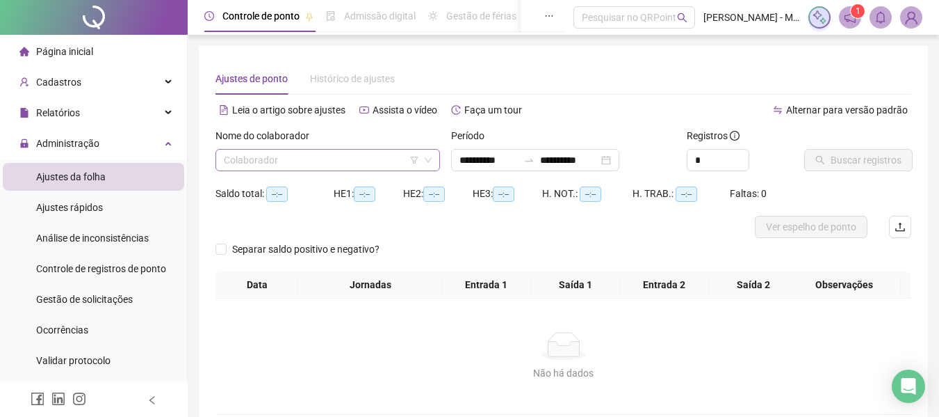
click at [261, 157] on input "search" at bounding box center [321, 160] width 195 height 21
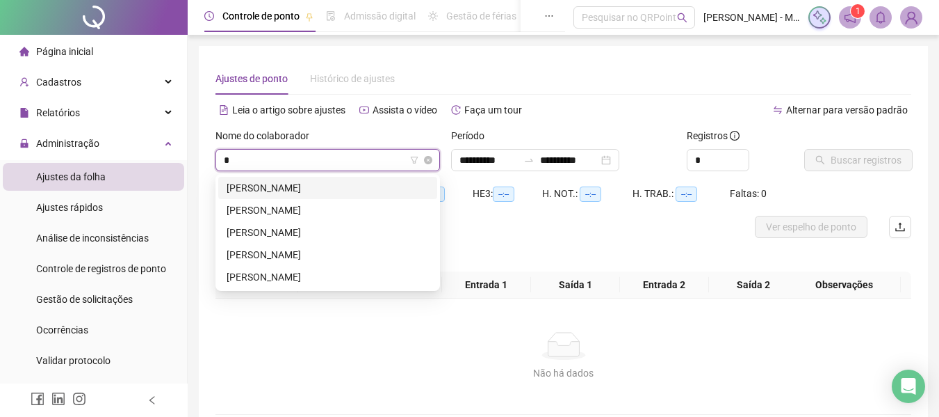
type input "**"
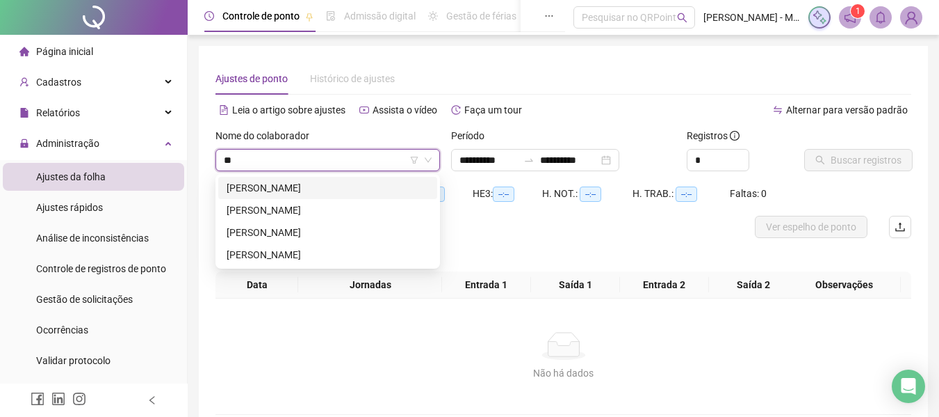
click at [266, 185] on div "[PERSON_NAME]" at bounding box center [328, 187] width 202 height 15
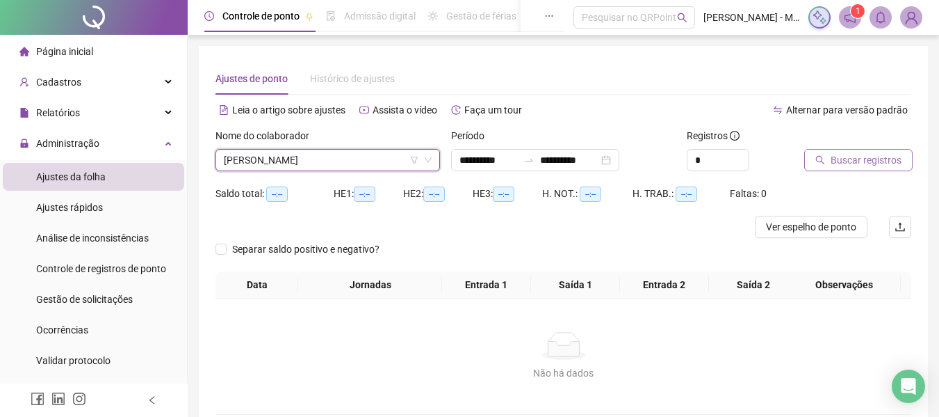
click at [864, 156] on span "Buscar registros" at bounding box center [866, 159] width 71 height 15
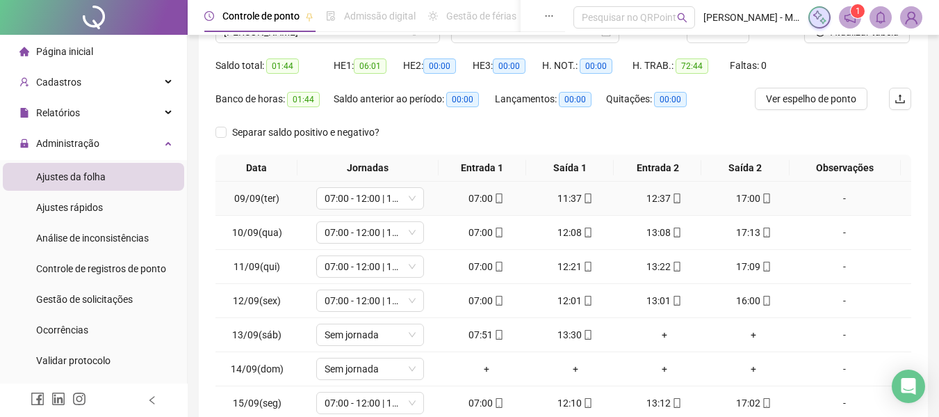
scroll to position [247, 0]
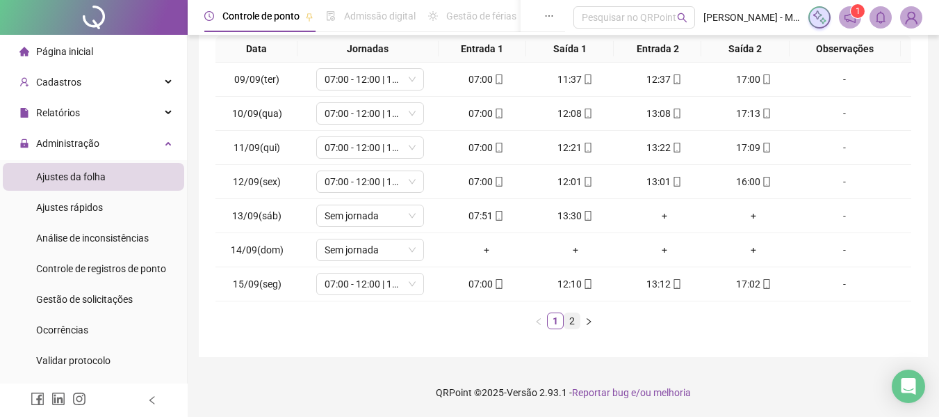
click at [579, 323] on link "2" at bounding box center [572, 320] width 15 height 15
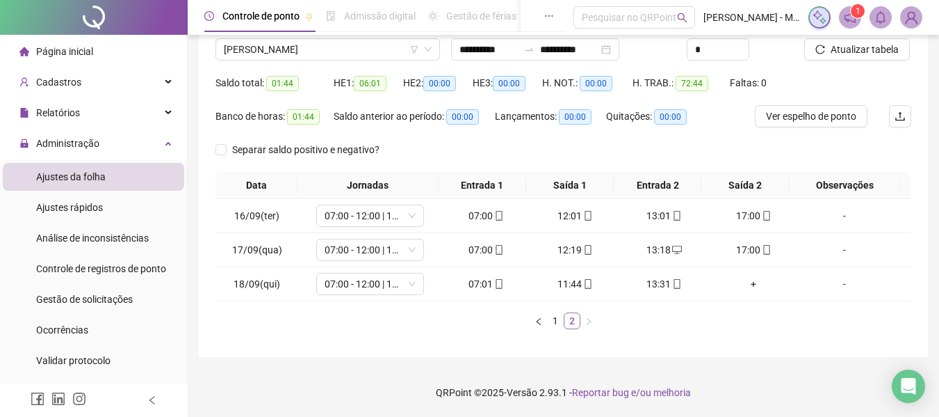
scroll to position [111, 0]
click at [675, 286] on icon "mobile" at bounding box center [678, 284] width 6 height 10
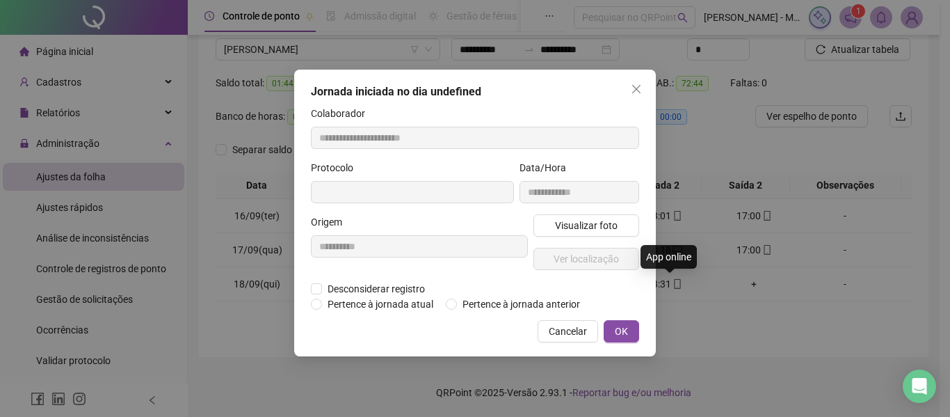
type input "**********"
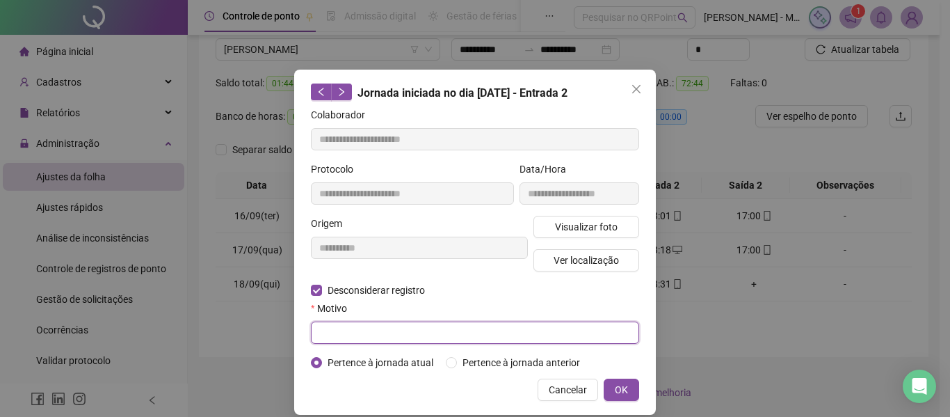
click at [319, 340] on input "text" at bounding box center [475, 332] width 328 height 22
type input "******"
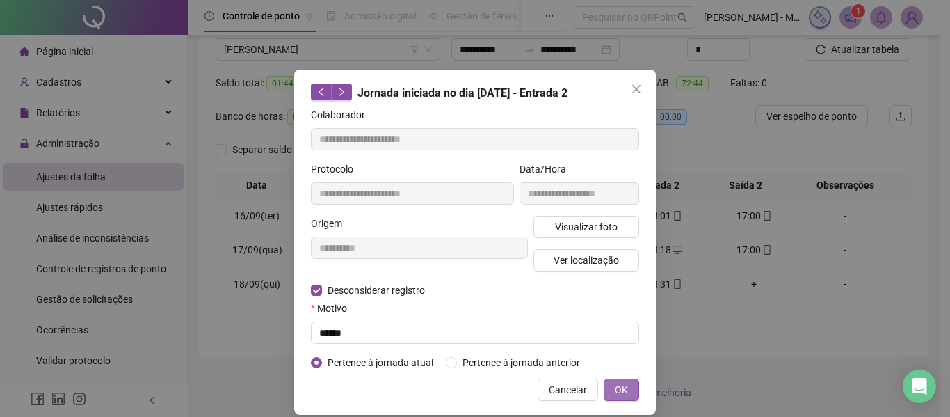
click at [624, 385] on button "OK" at bounding box center [621, 389] width 35 height 22
click at [619, 389] on span "OK" at bounding box center [621, 389] width 13 height 15
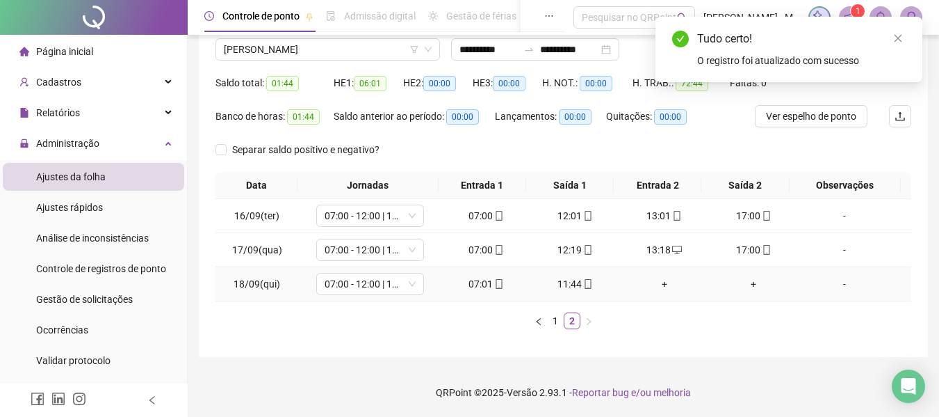
click at [660, 290] on div "+" at bounding box center [665, 283] width 78 height 15
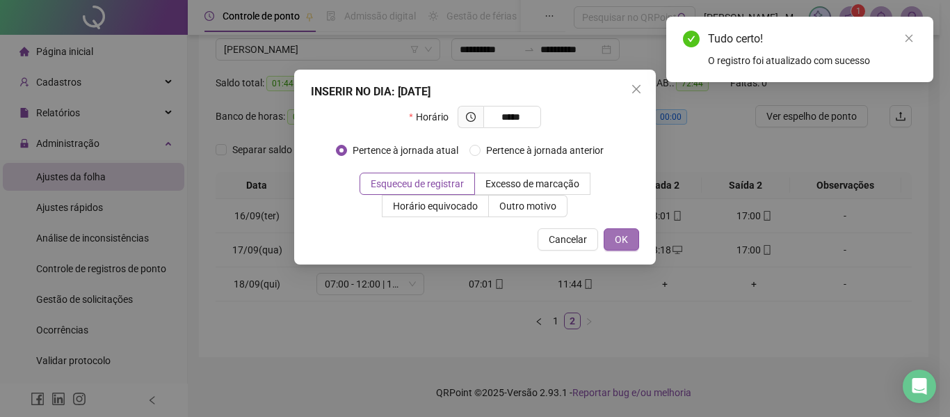
type input "*****"
click at [625, 241] on span "OK" at bounding box center [621, 239] width 13 height 15
